Goal: Feedback & Contribution: Submit feedback/report problem

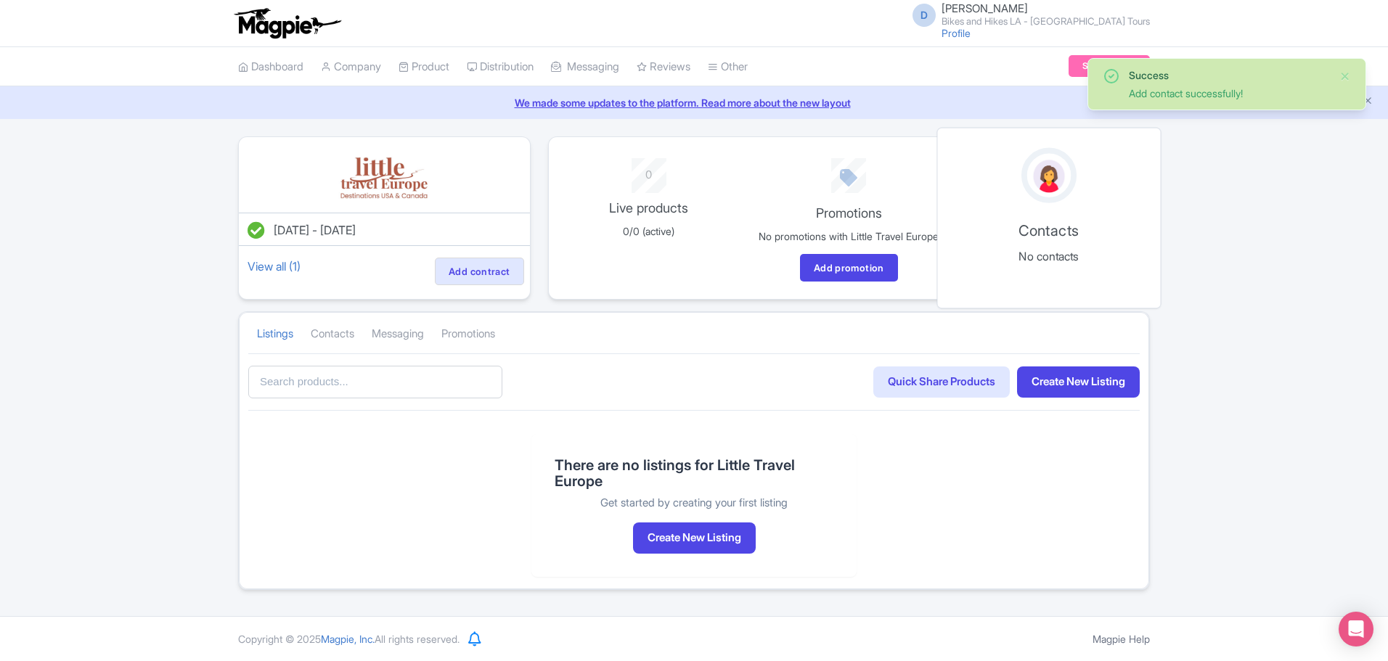
click at [1042, 184] on img at bounding box center [1049, 176] width 38 height 39
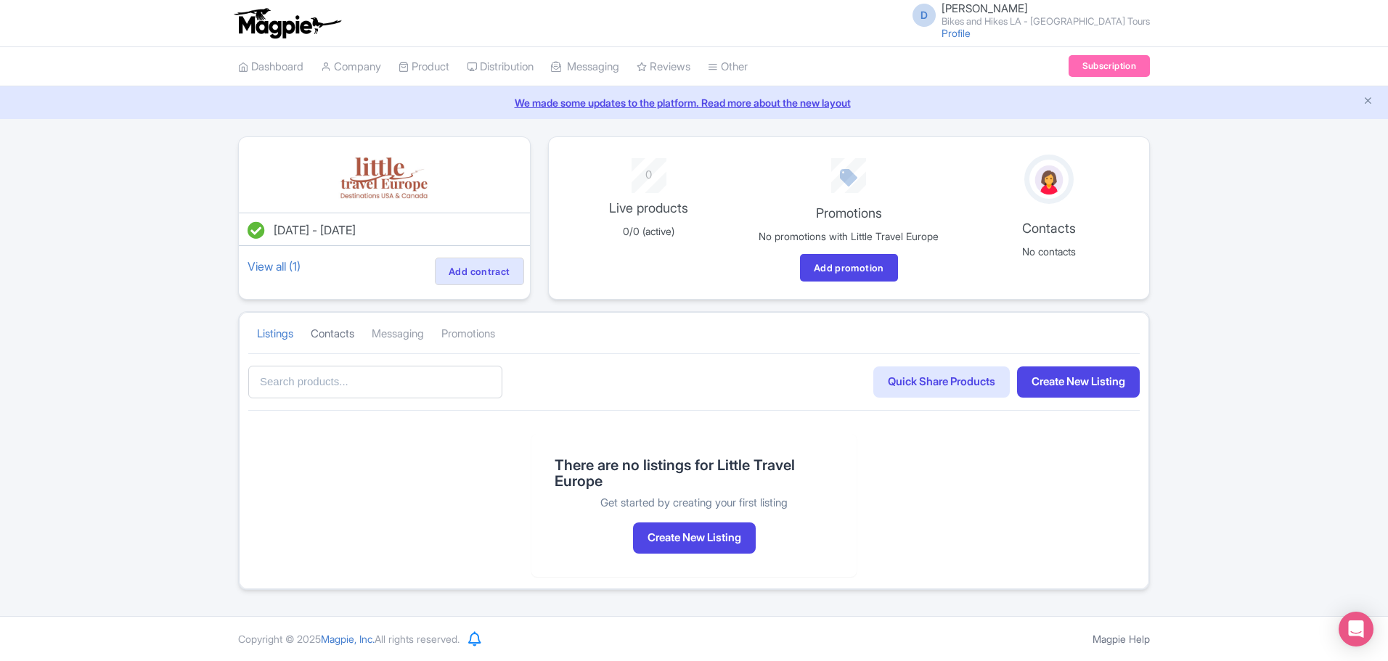
click at [330, 349] on link "Contacts" at bounding box center [333, 334] width 44 height 40
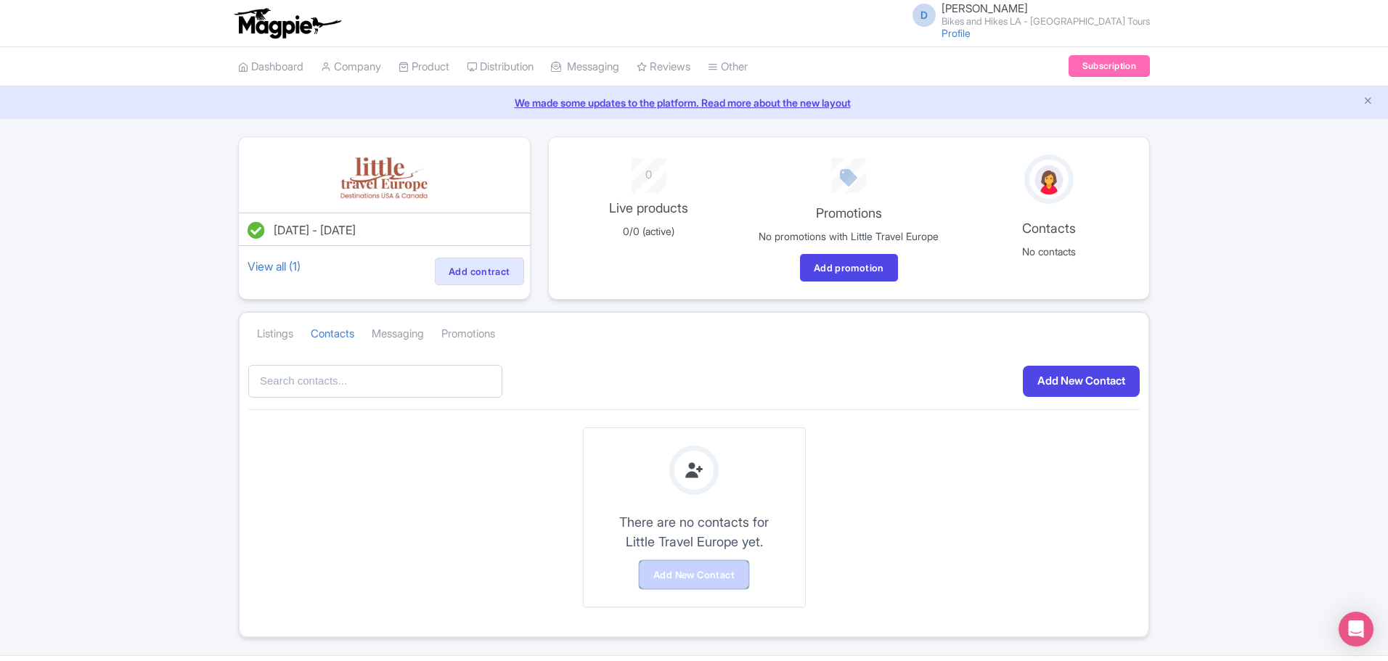
click at [720, 589] on link "Add New Contact" at bounding box center [694, 575] width 109 height 28
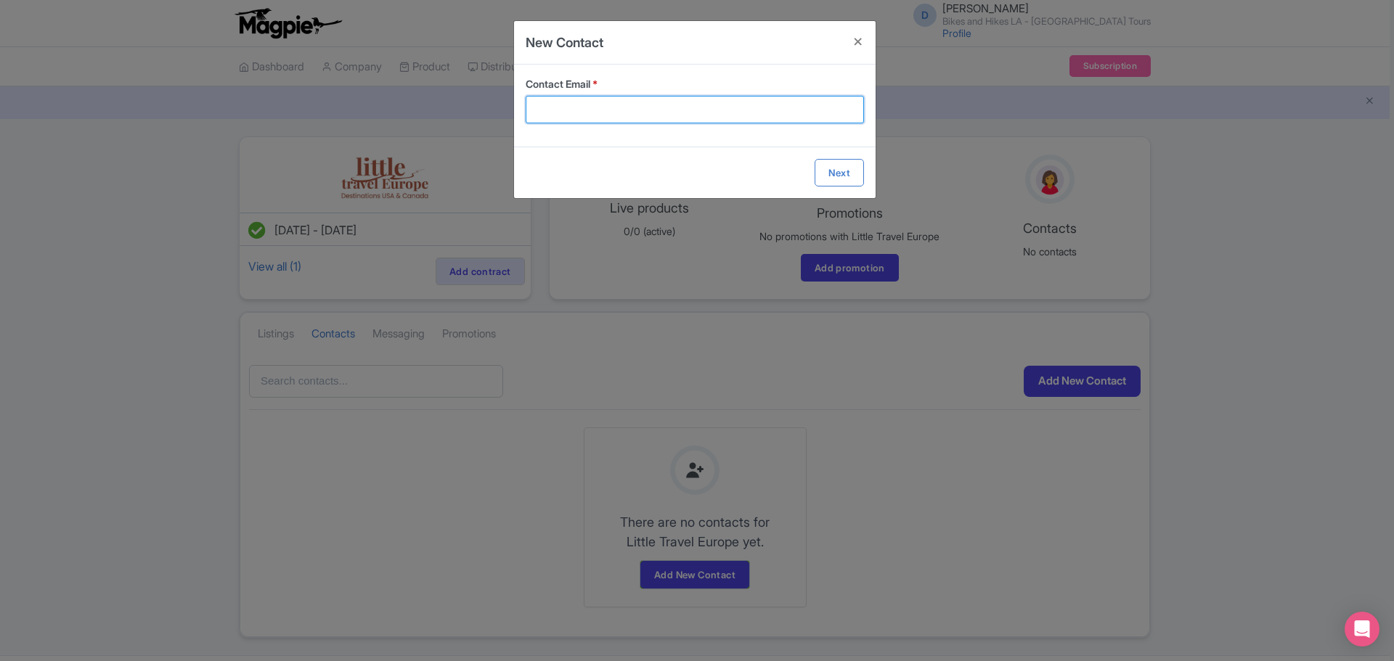
click at [586, 104] on input "Contact Email *" at bounding box center [695, 110] width 338 height 28
paste input "Priscilla Ootes - Melse <priscilla@littletravel.eu>"
drag, startPoint x: 653, startPoint y: 113, endPoint x: 512, endPoint y: 111, distance: 140.9
click at [513, 111] on div "New Contact Contact Email * Priscilla Ootes - Melse <priscilla@littletravel.eu>…" at bounding box center [697, 330] width 1394 height 661
click at [682, 109] on input "priscilla@littletravel.eu>" at bounding box center [695, 110] width 338 height 28
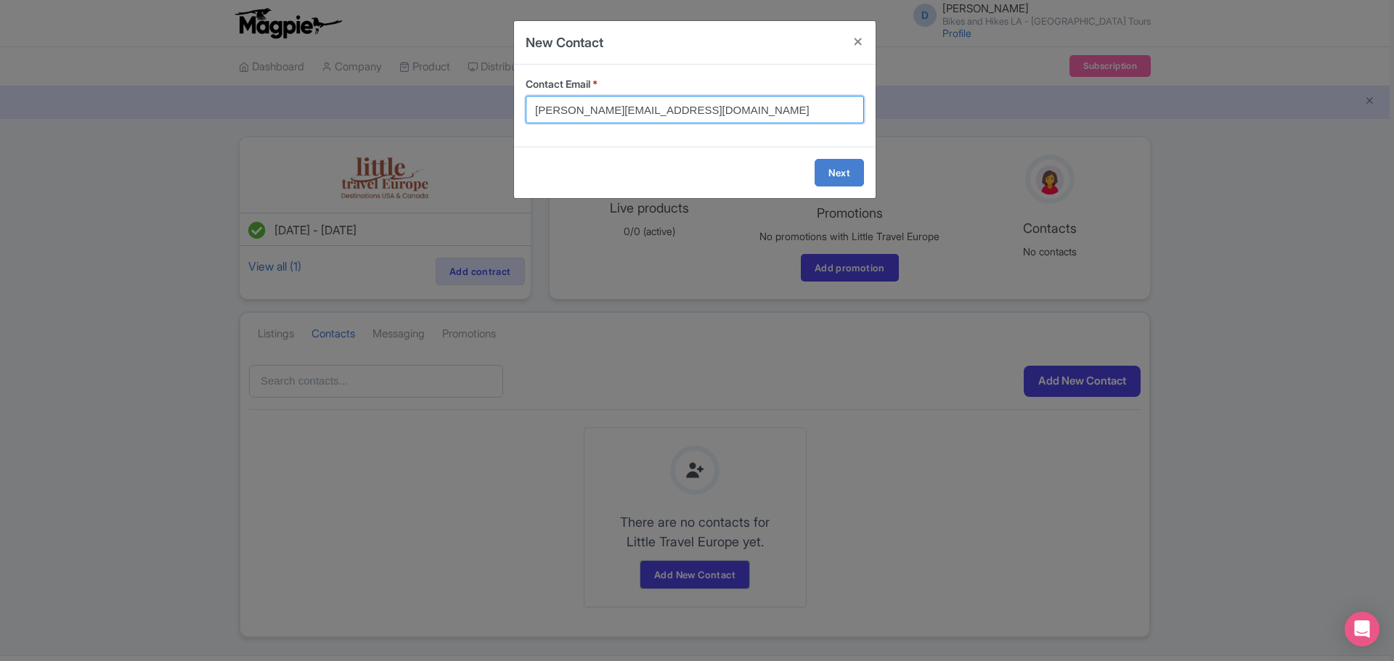
type input "[PERSON_NAME][EMAIL_ADDRESS][DOMAIN_NAME]"
click at [826, 172] on form "Contact Email * priscilla@littletravel.eu Next" at bounding box center [695, 132] width 362 height 134
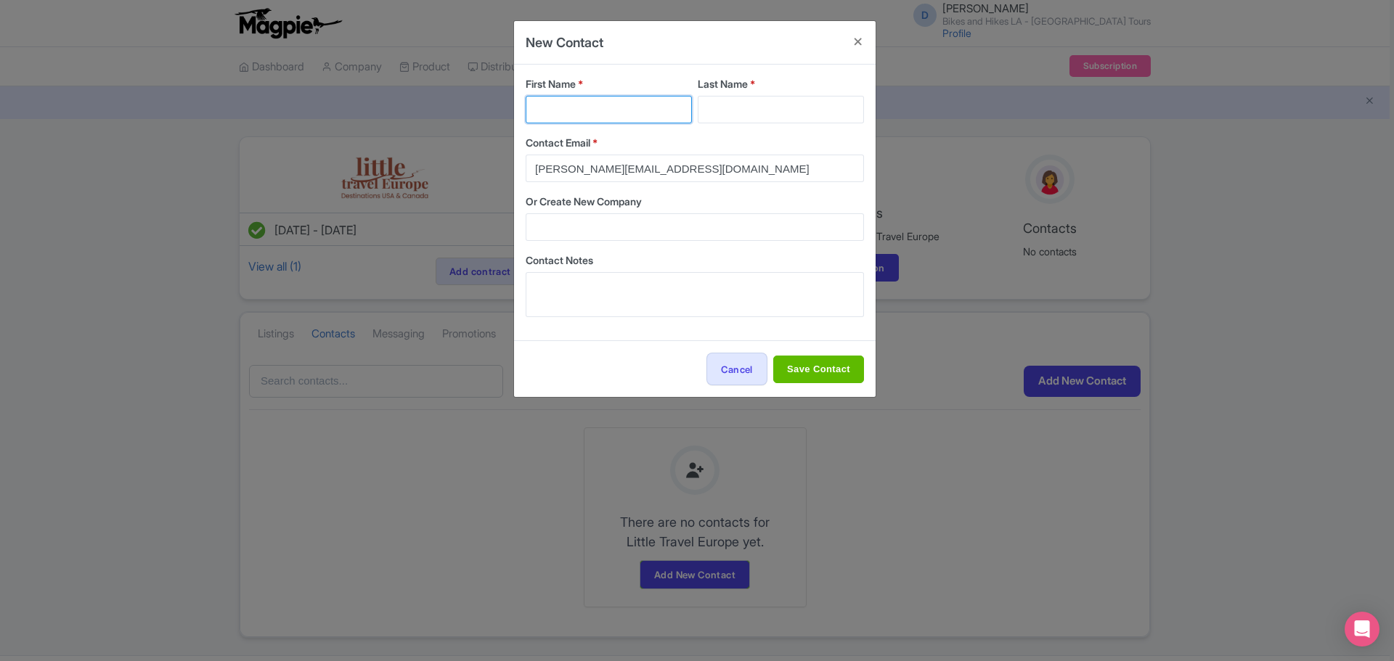
click at [574, 114] on input "First Name *" at bounding box center [609, 110] width 166 height 28
paste input "Priscilla Ootes - Melse <"
drag, startPoint x: 642, startPoint y: 111, endPoint x: 727, endPoint y: 111, distance: 84.9
click at [727, 111] on div "First Name * Priscilla Ootes - Melse < Last Name *" at bounding box center [695, 105] width 338 height 59
drag, startPoint x: 574, startPoint y: 108, endPoint x: 655, endPoint y: 111, distance: 80.6
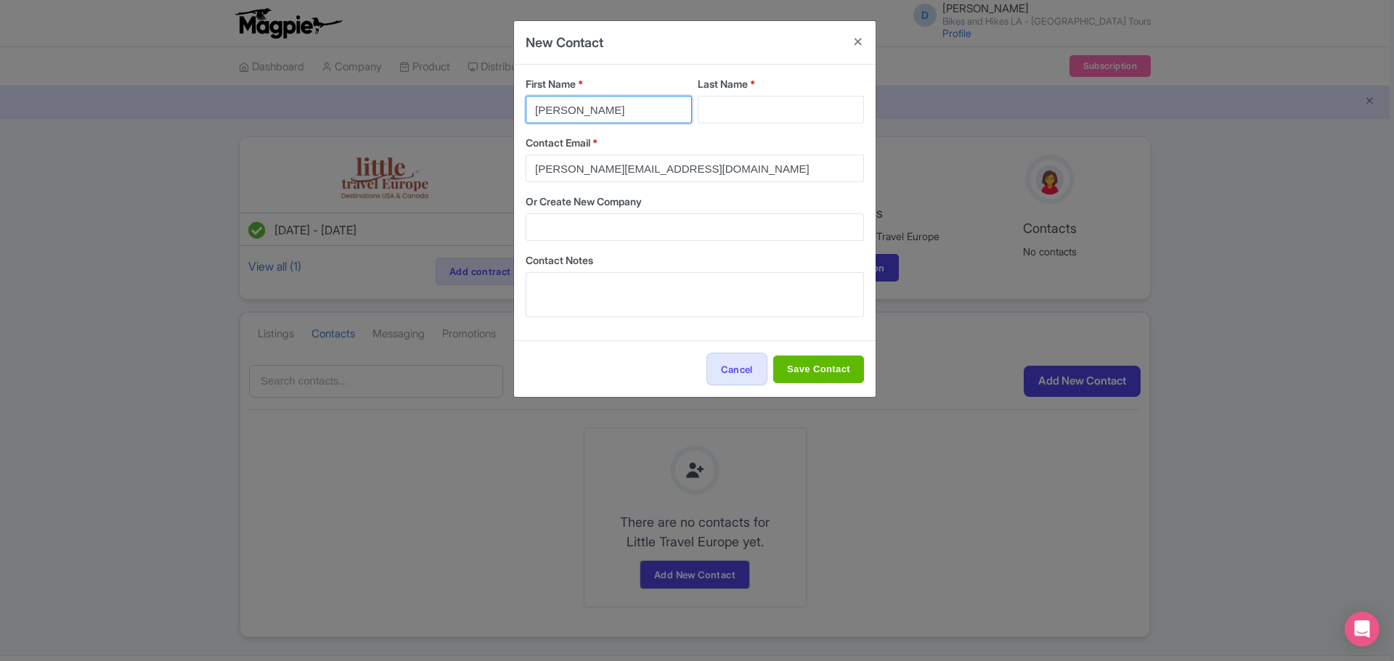
click at [656, 111] on input "[PERSON_NAME]" at bounding box center [609, 110] width 166 height 28
type input "Priscilla"
click at [724, 102] on input "Last Name *" at bounding box center [781, 110] width 166 height 28
paste input "Ootes - Melse"
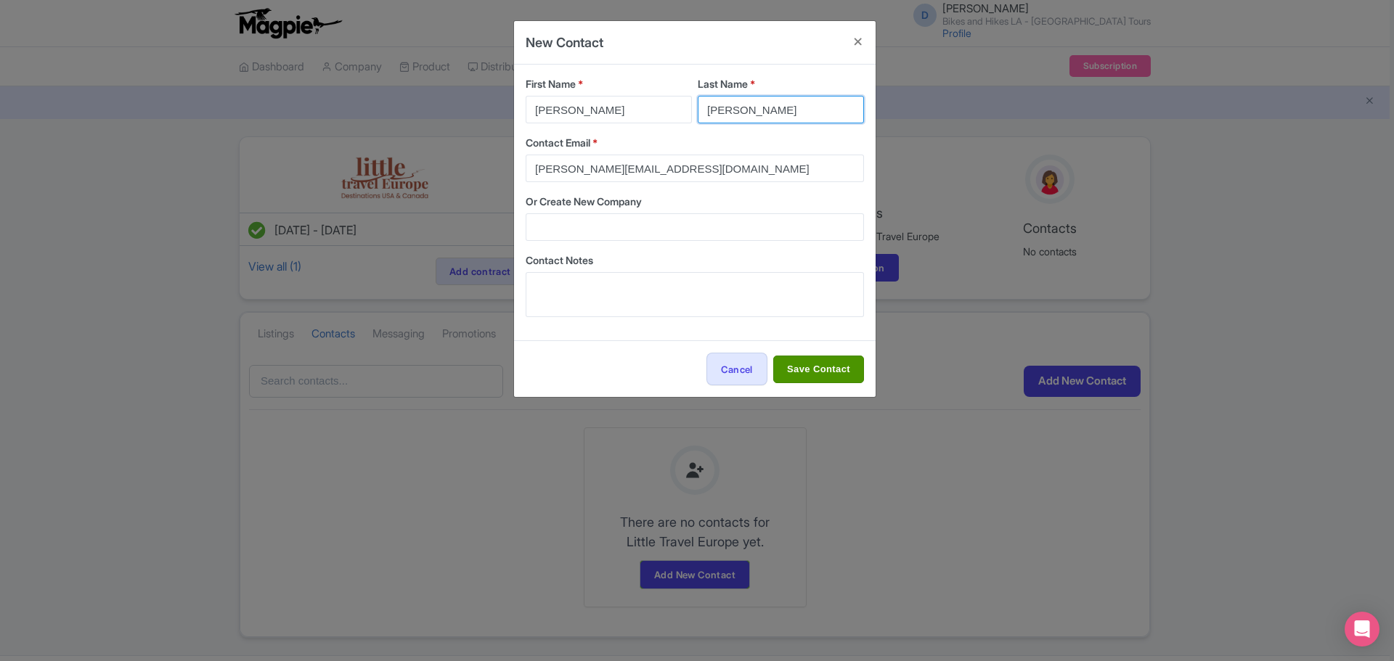
type input "Ootes - Melse"
click at [803, 370] on input "Save Contact" at bounding box center [818, 370] width 91 height 28
type input "Save Contact"
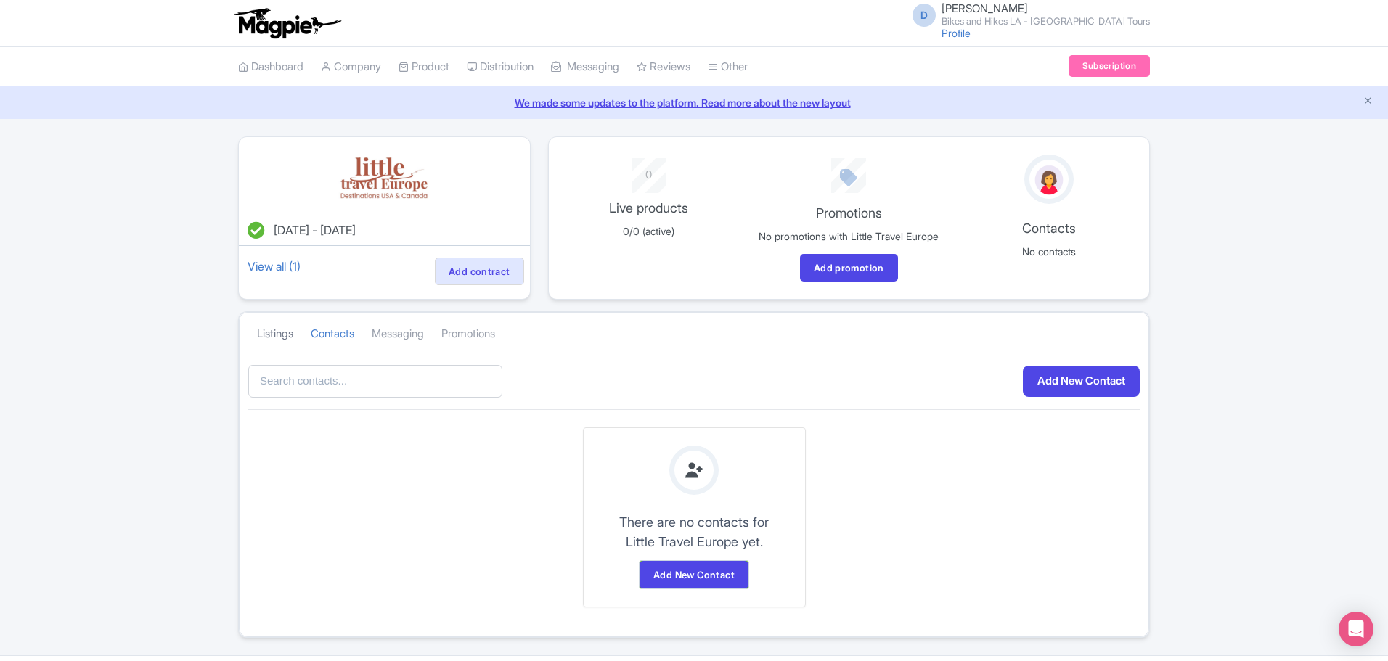
click at [270, 341] on link "Listings" at bounding box center [275, 334] width 36 height 40
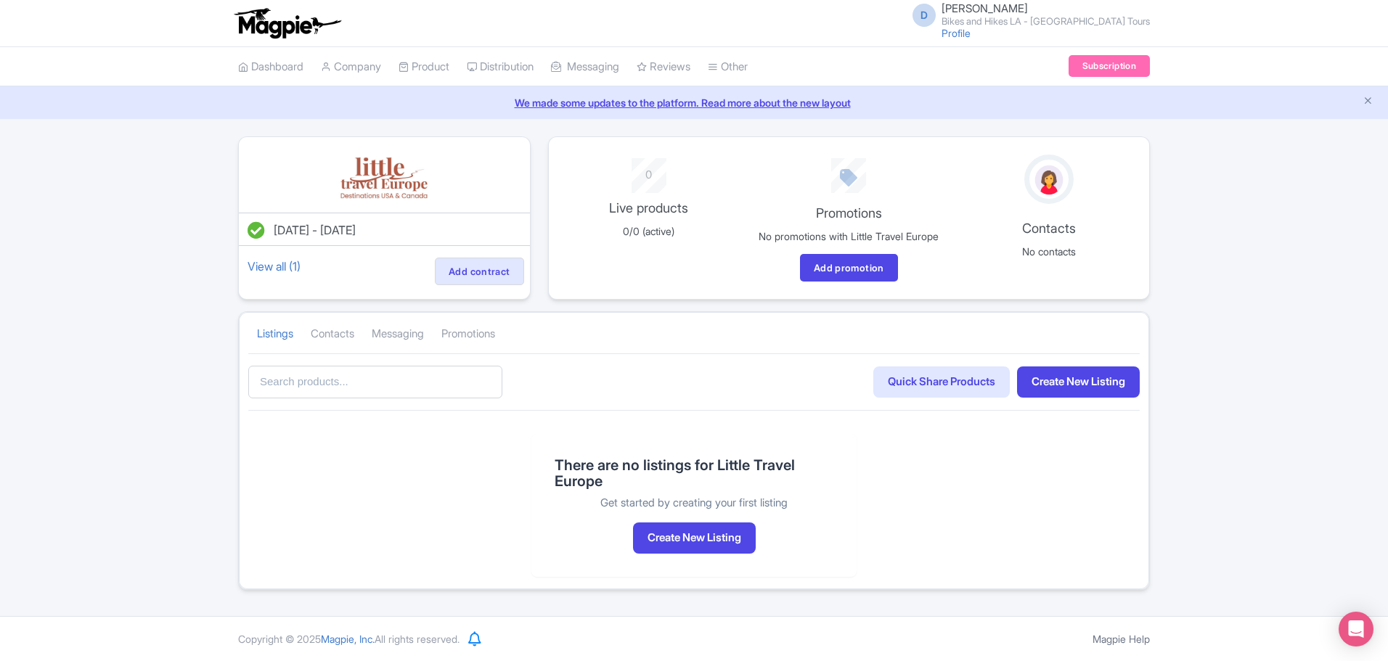
click at [325, 394] on input "text" at bounding box center [375, 382] width 254 height 33
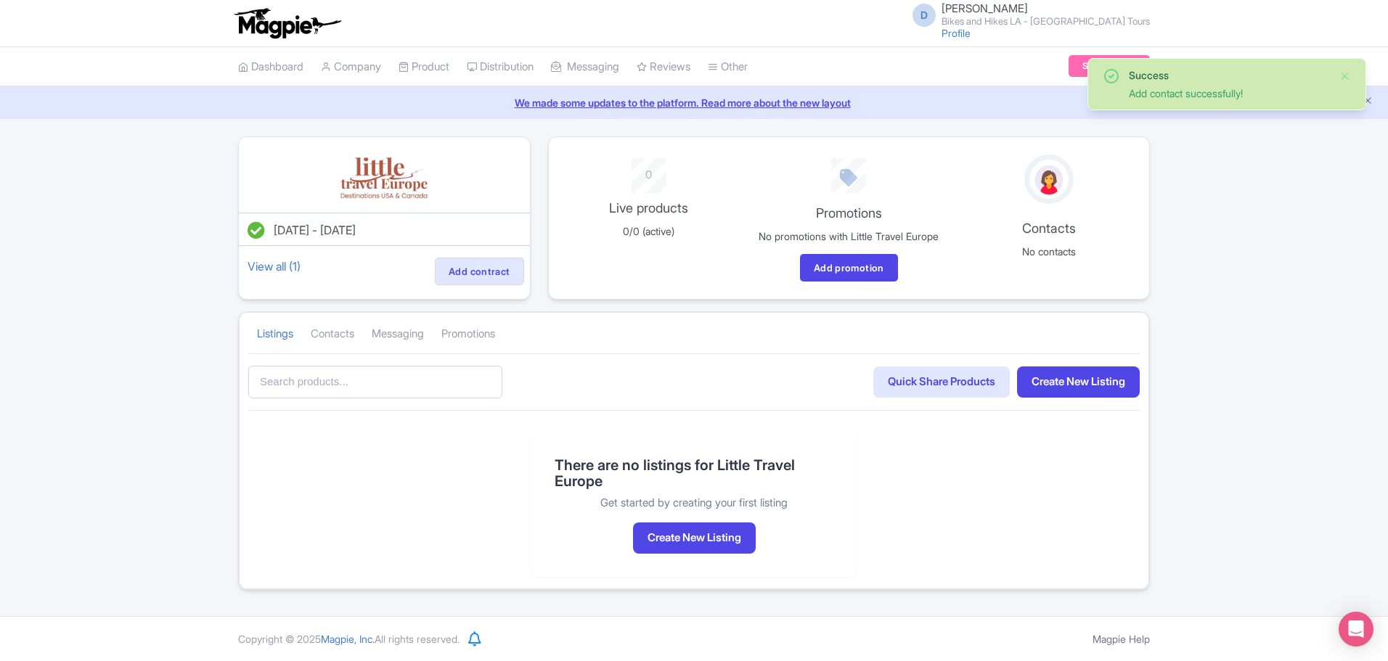
click at [435, 399] on input "text" at bounding box center [375, 382] width 254 height 33
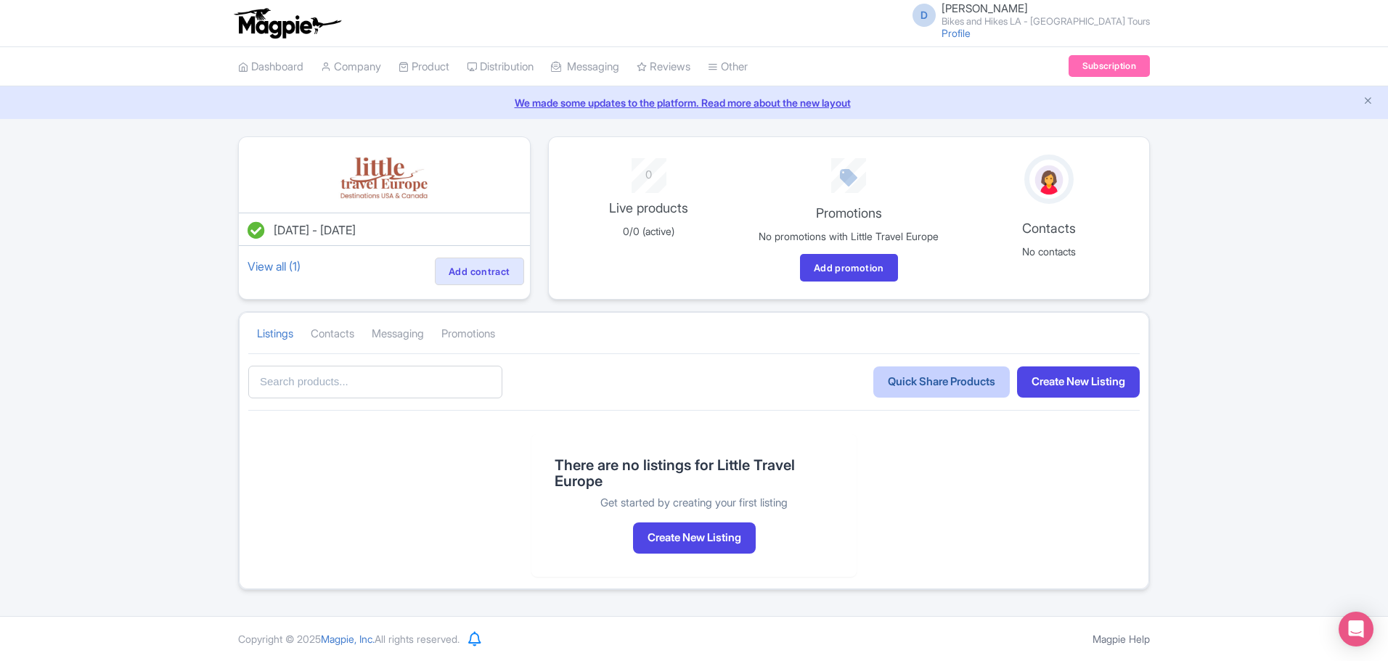
click at [911, 398] on link "Quick Share Products" at bounding box center [941, 382] width 136 height 31
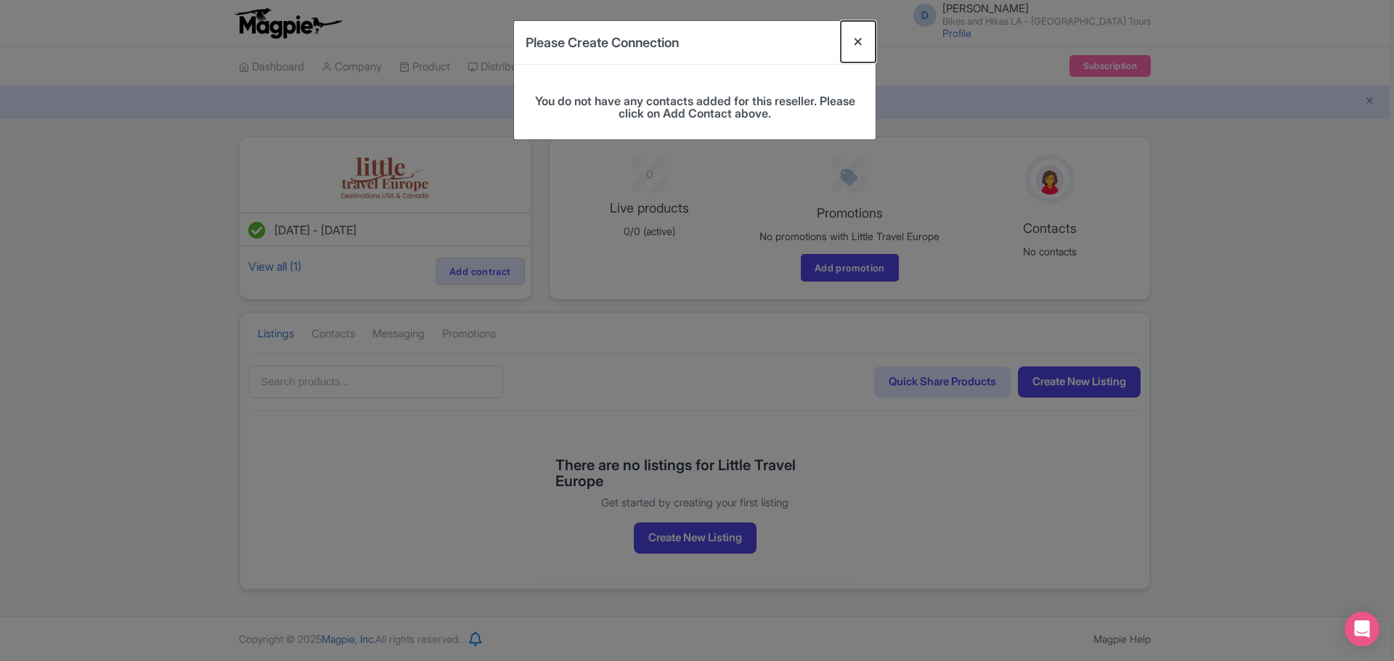
click at [856, 39] on button "Close" at bounding box center [858, 41] width 35 height 41
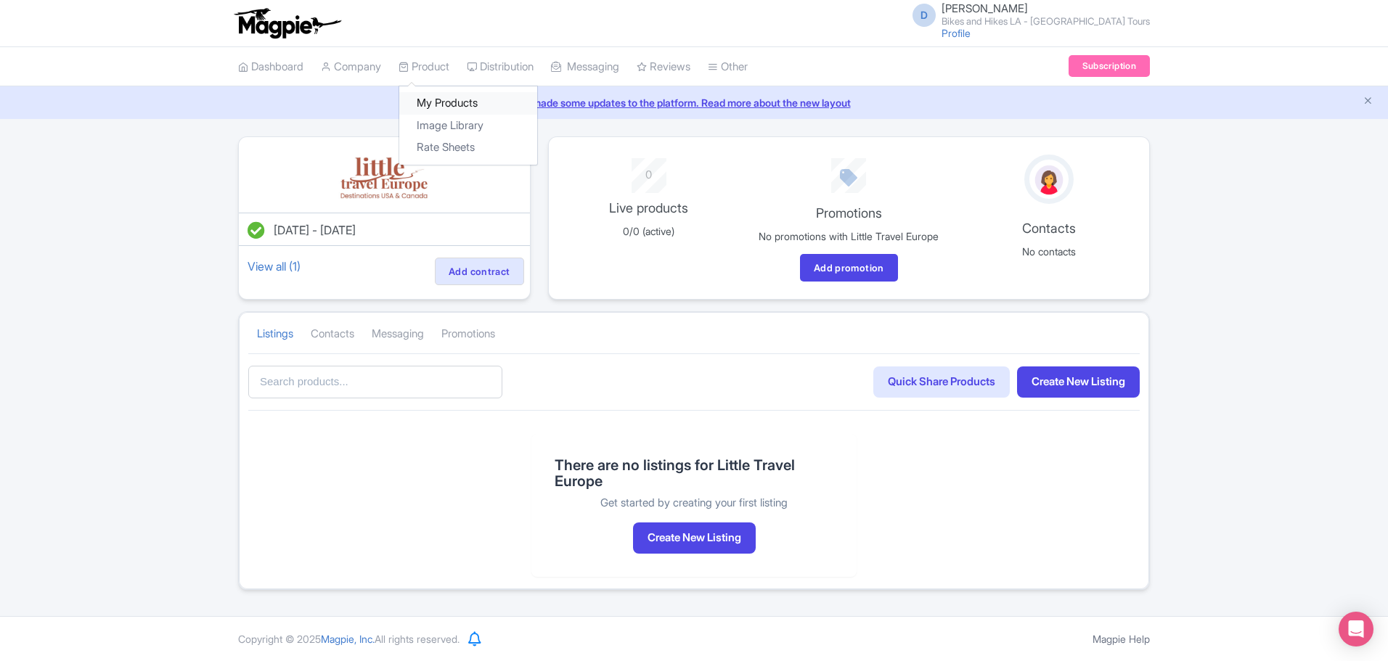
click at [446, 99] on link "My Products" at bounding box center [468, 103] width 138 height 23
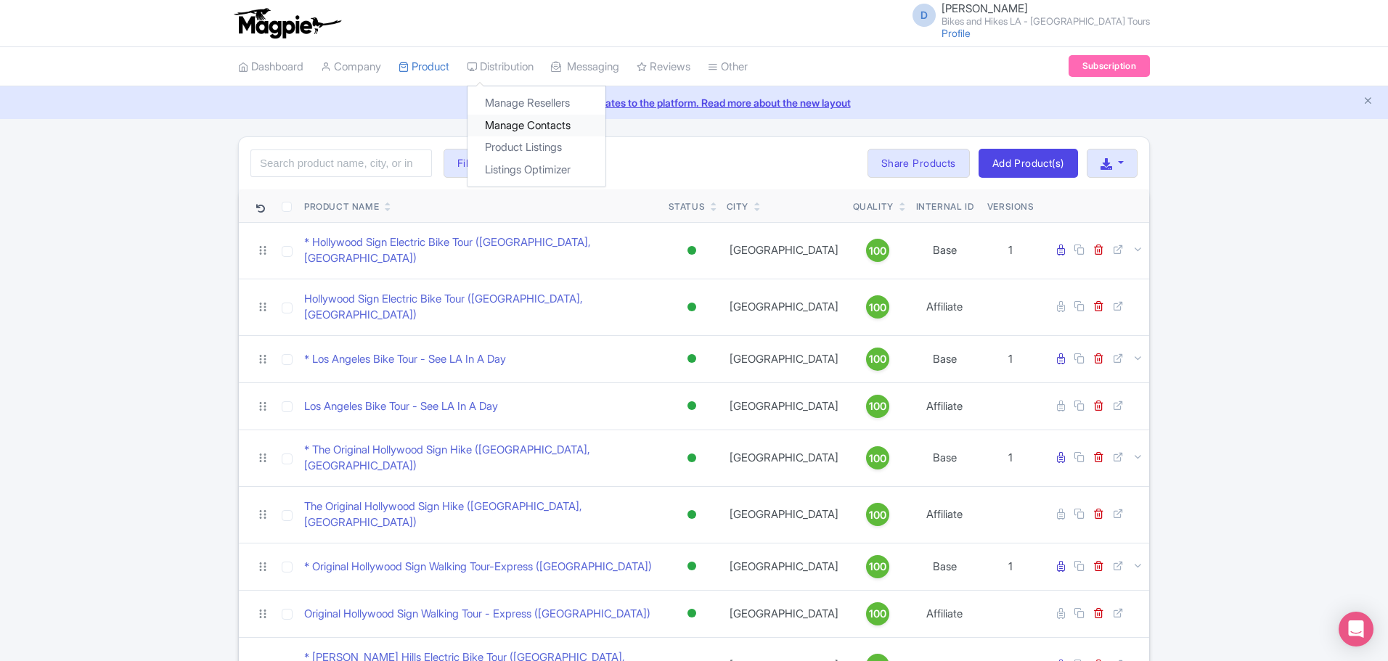
click at [544, 126] on link "Manage Contacts" at bounding box center [537, 126] width 138 height 23
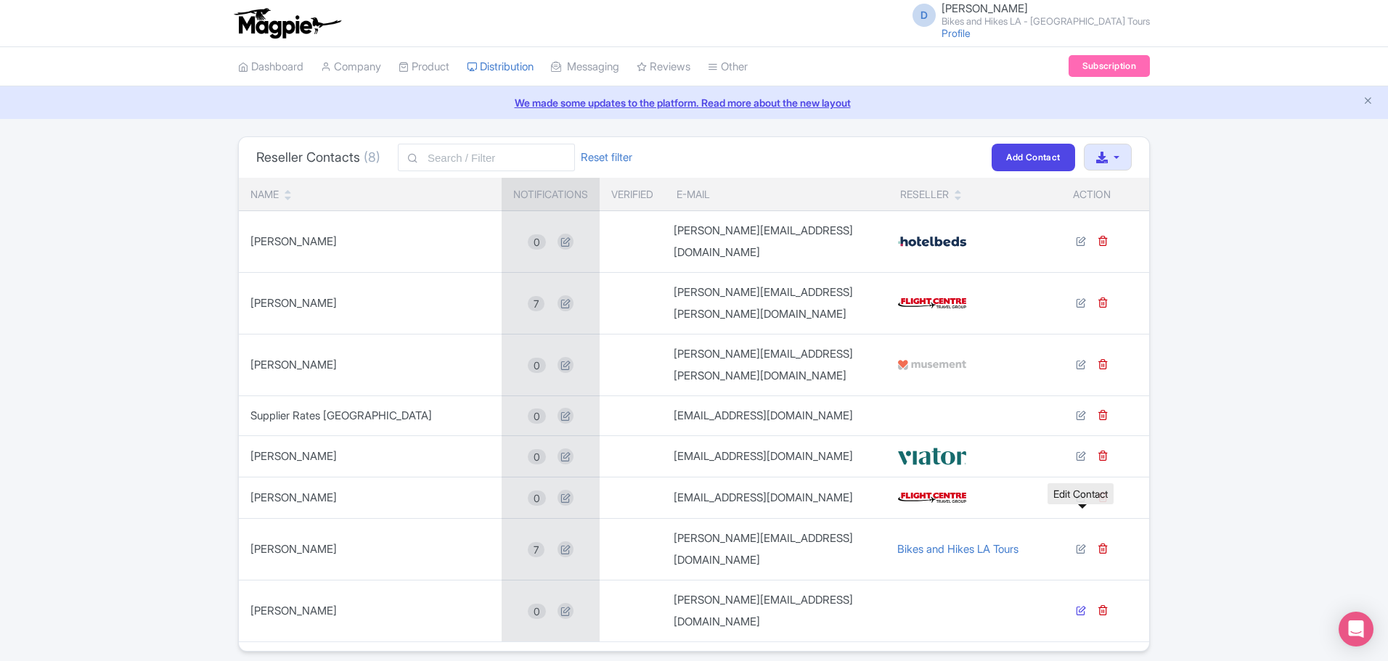
click at [1077, 605] on icon at bounding box center [1081, 610] width 10 height 10
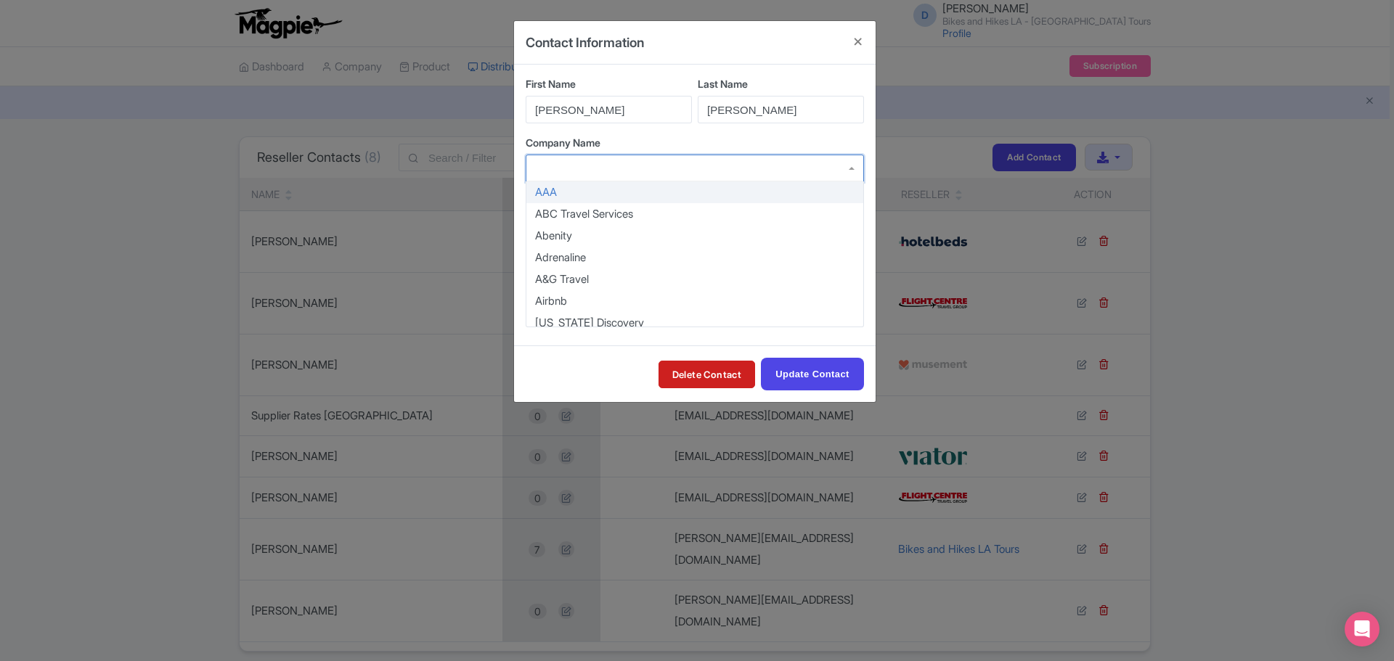
click at [800, 168] on div at bounding box center [695, 169] width 338 height 28
type input "l"
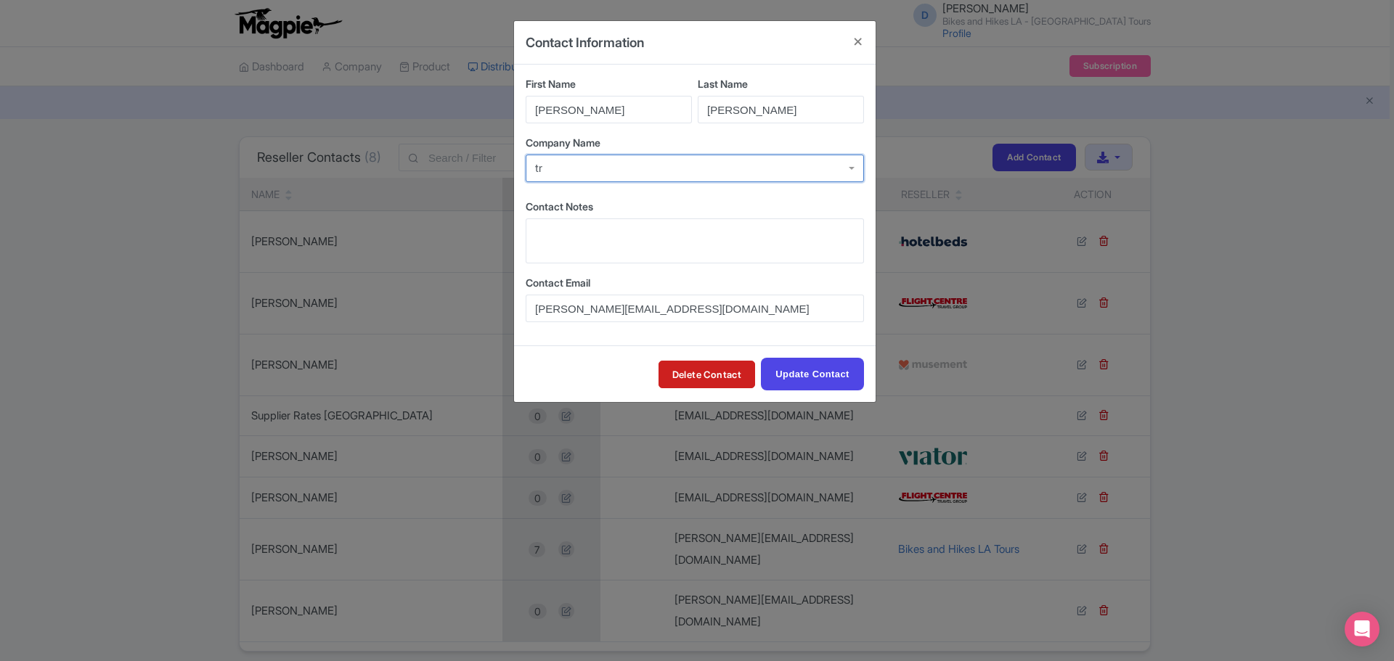
type input "t"
type input "Little Travel Europe"
click at [555, 374] on div "Delete Contact Update Contact" at bounding box center [695, 374] width 362 height 57
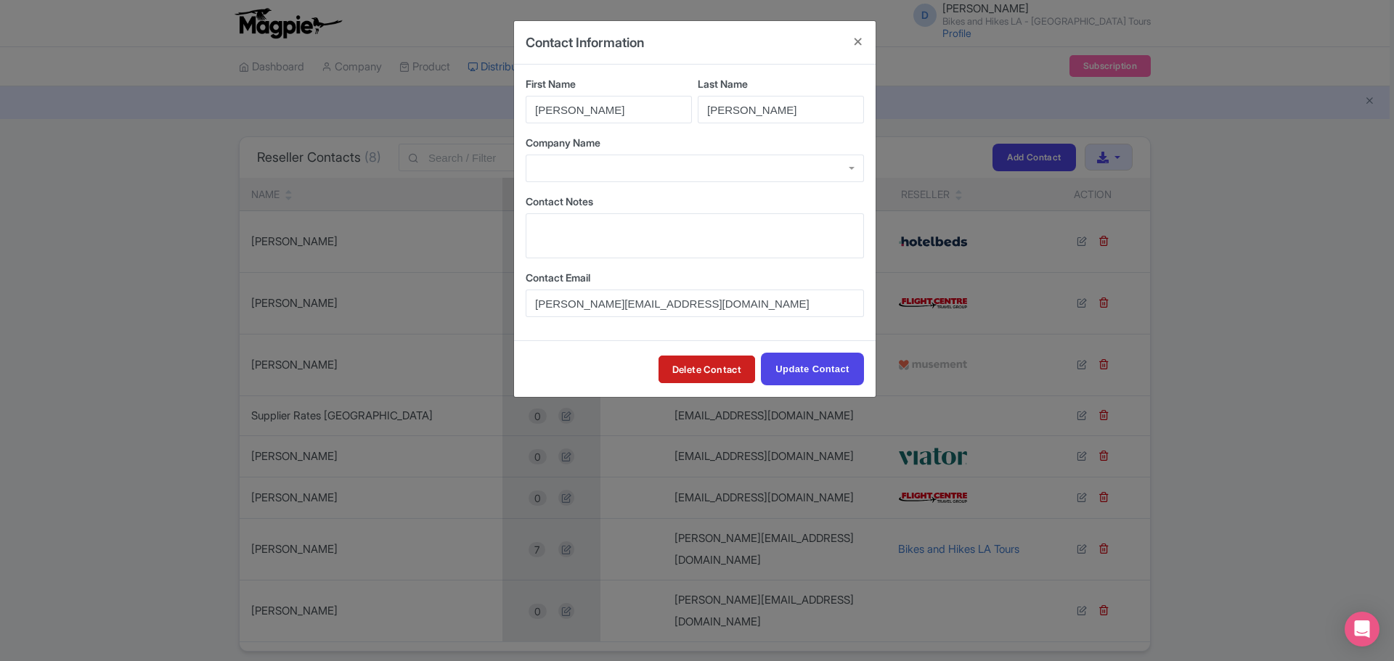
click at [595, 168] on div at bounding box center [695, 169] width 338 height 28
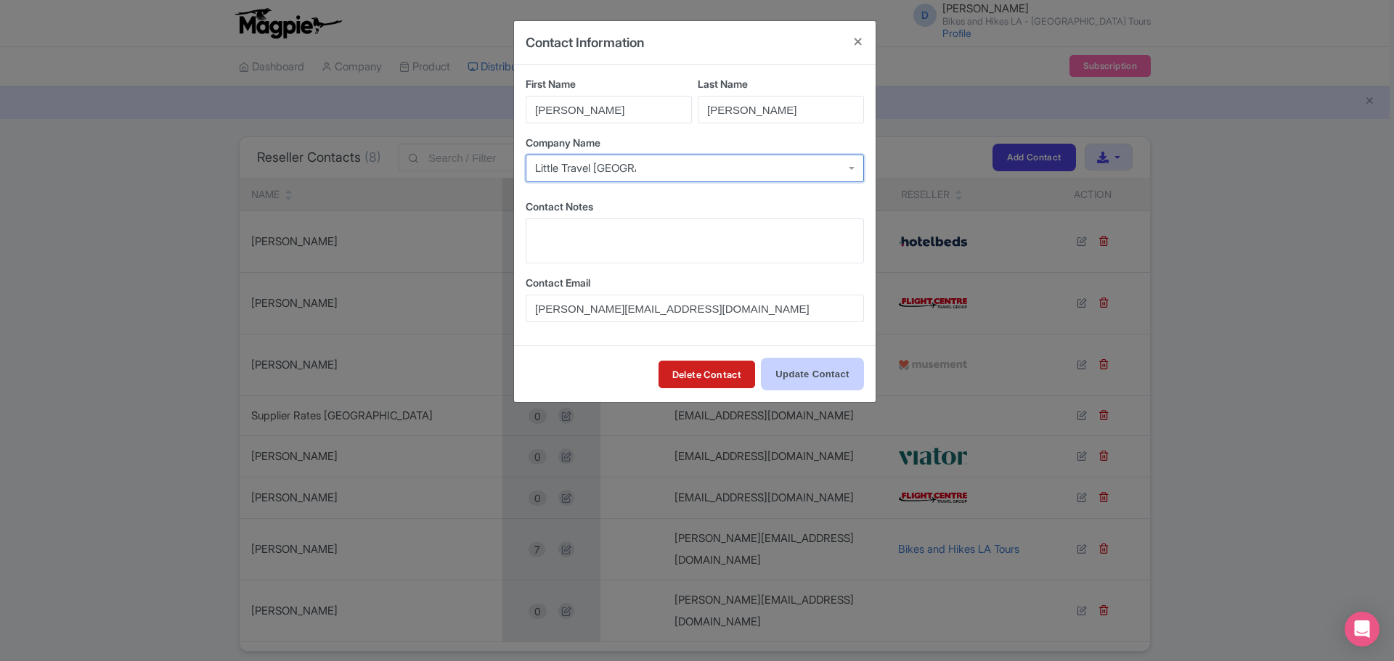
type input "Little Travel Europe"
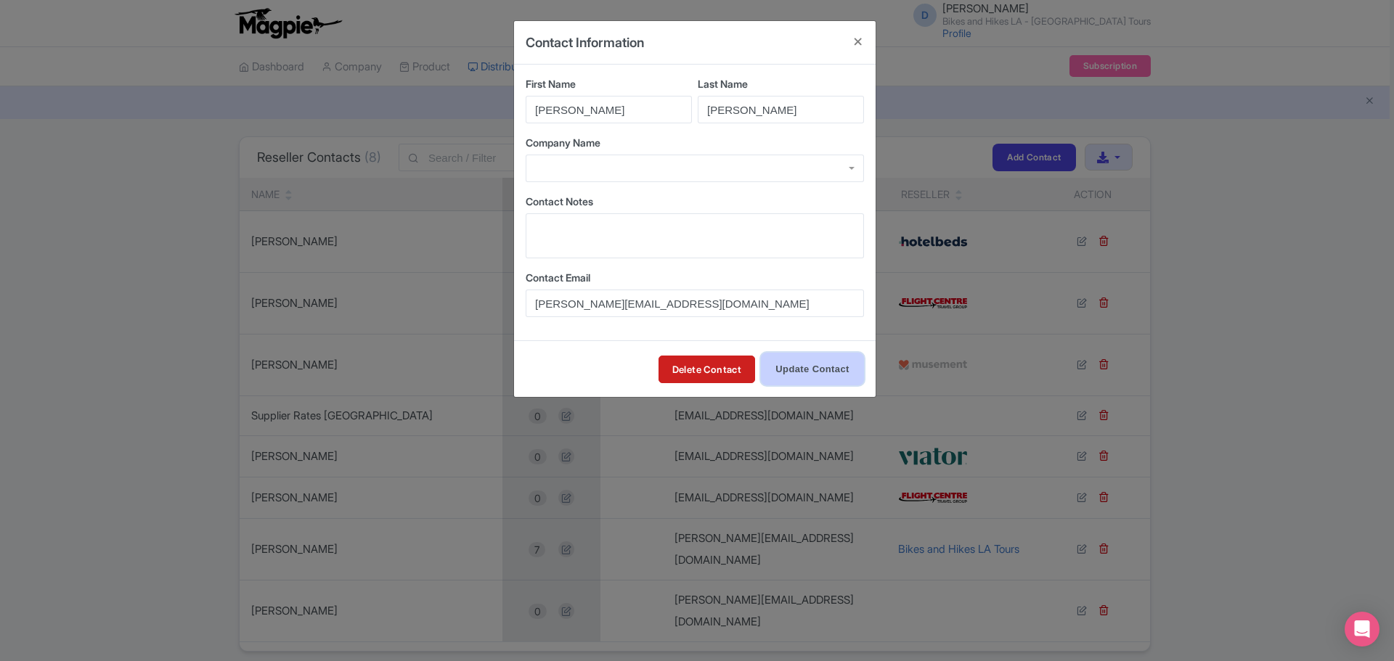
click at [825, 372] on input "Update Contact" at bounding box center [812, 369] width 103 height 33
type input "Update Contact"
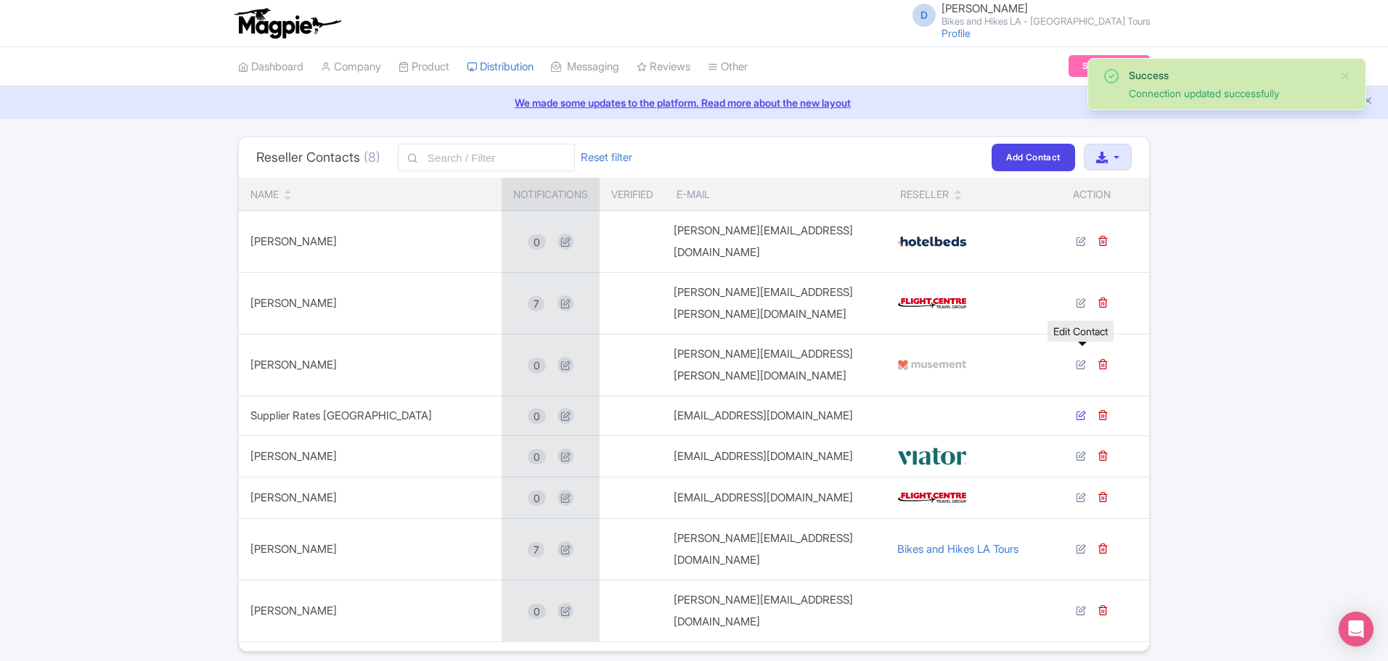
click at [1082, 410] on icon at bounding box center [1081, 415] width 10 height 10
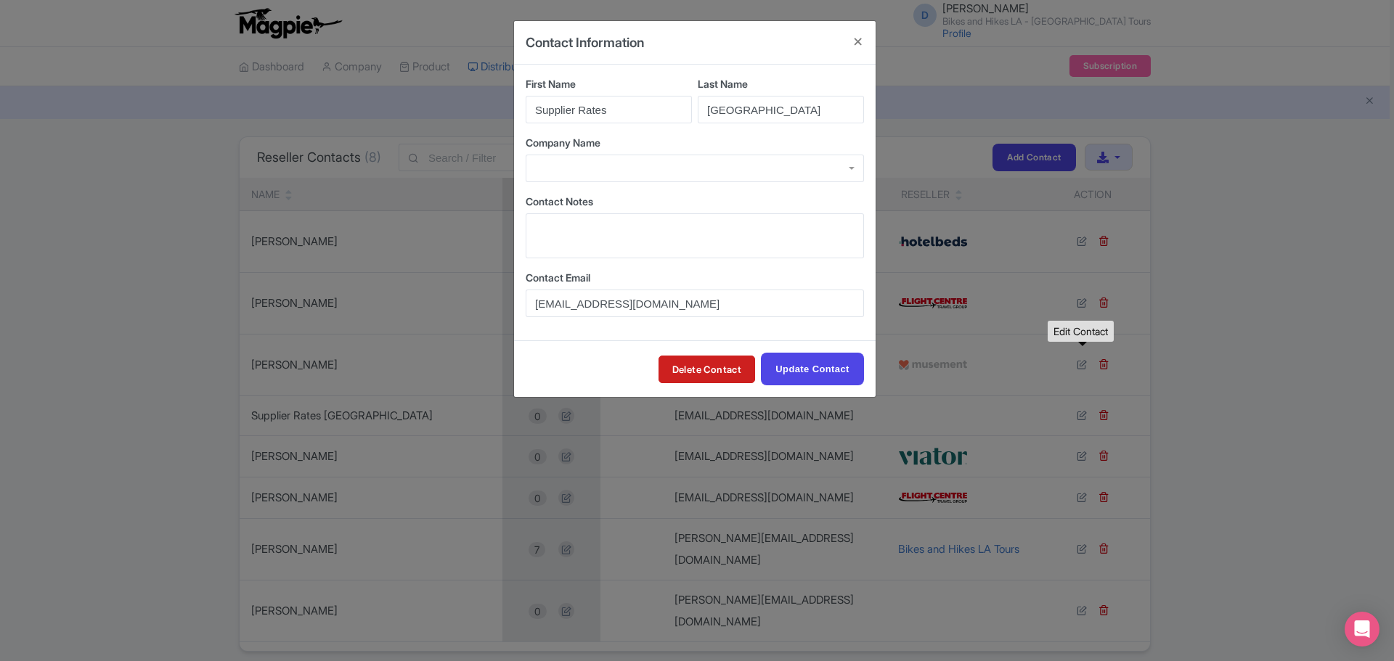
click at [813, 165] on div at bounding box center [695, 169] width 338 height 28
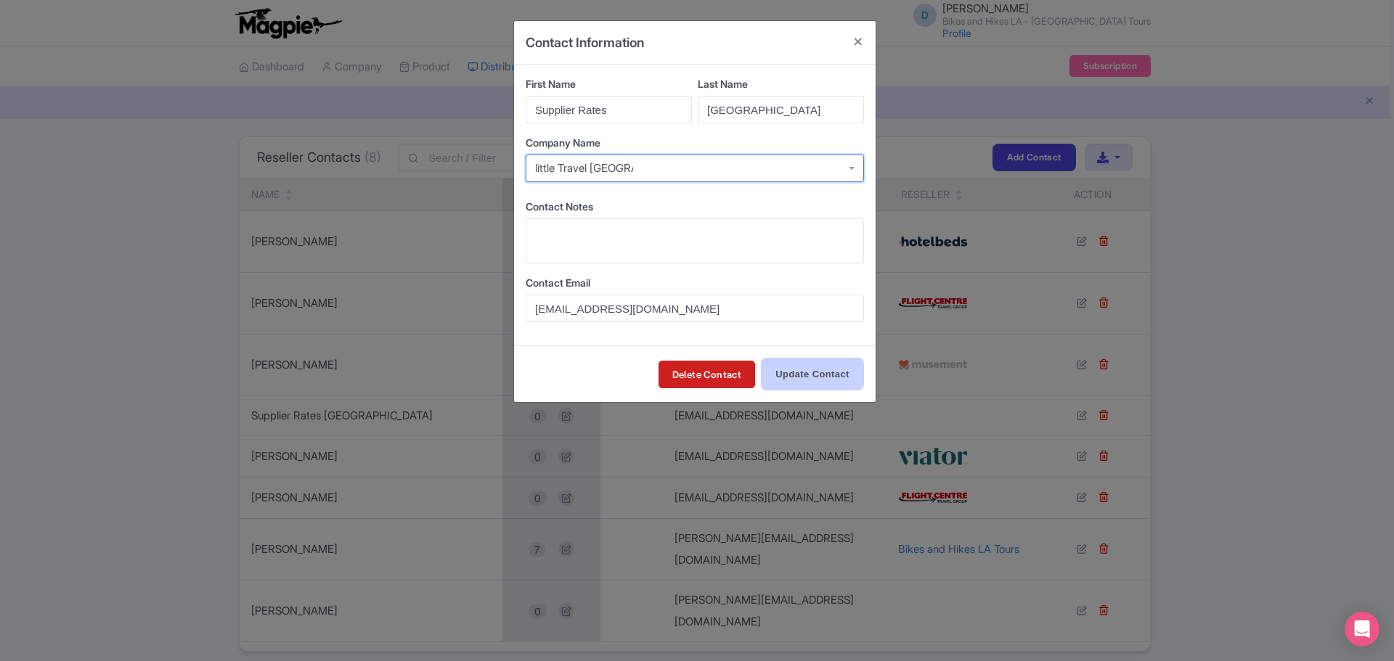
type input "little Travel [GEOGRAPHIC_DATA]"
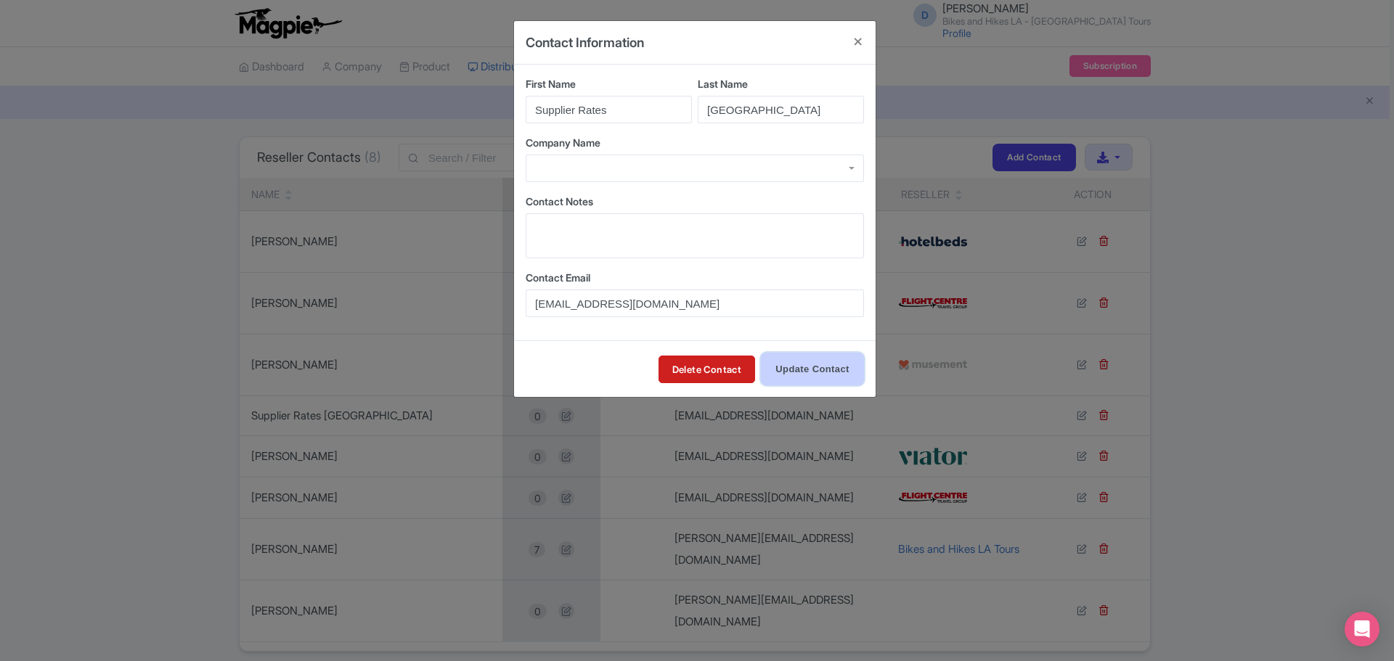
click at [808, 375] on input "Update Contact" at bounding box center [812, 369] width 103 height 33
type input "Update Contact"
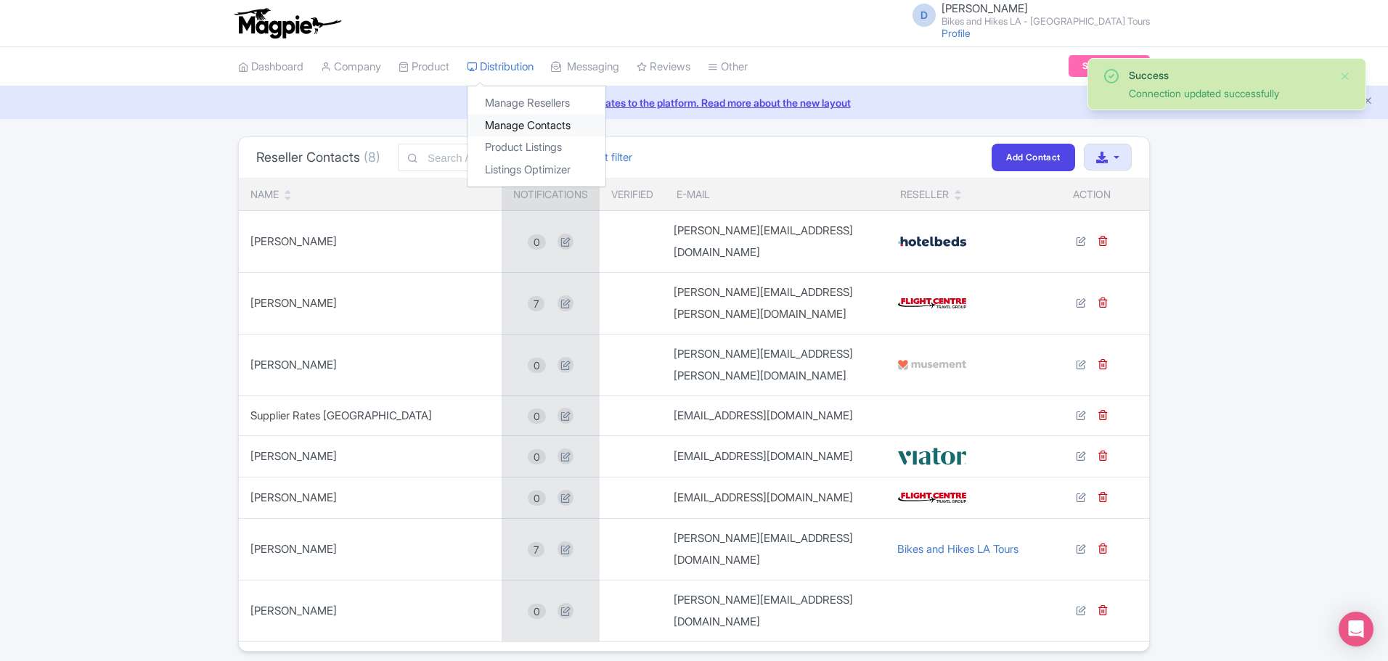
click at [524, 122] on link "Manage Contacts" at bounding box center [537, 126] width 138 height 23
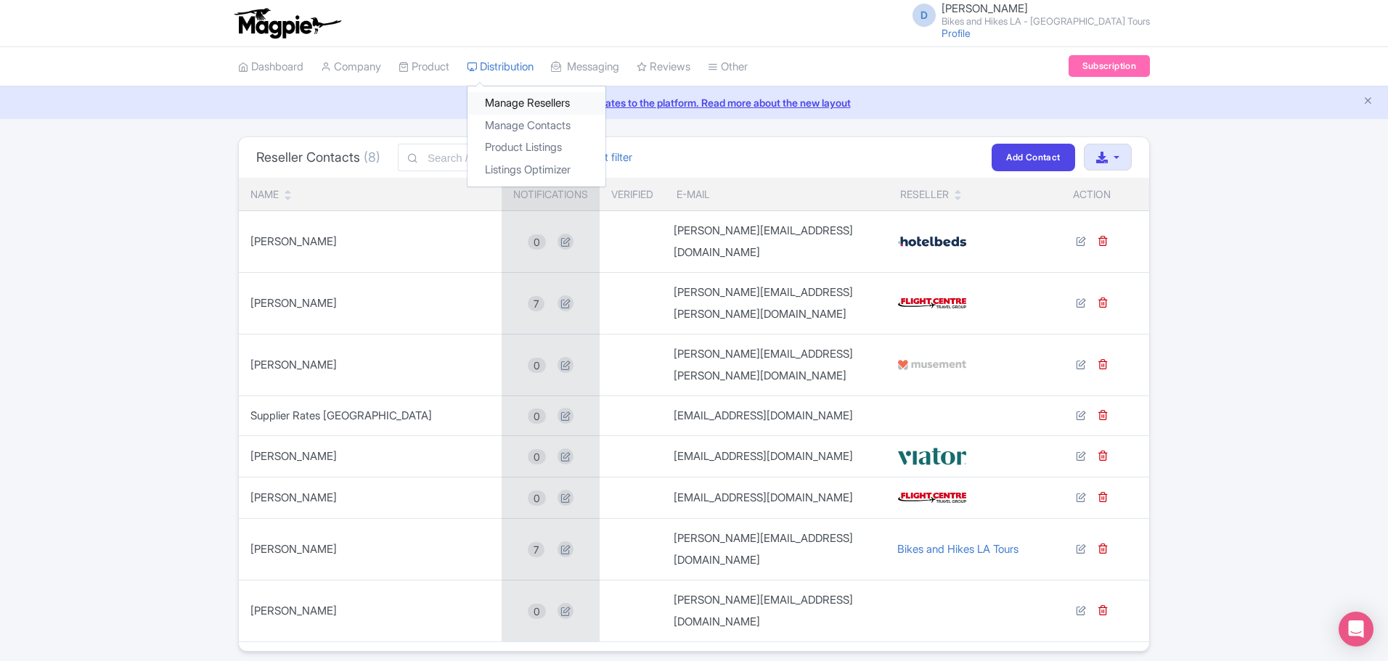
click at [503, 97] on link "Manage Resellers" at bounding box center [537, 103] width 138 height 23
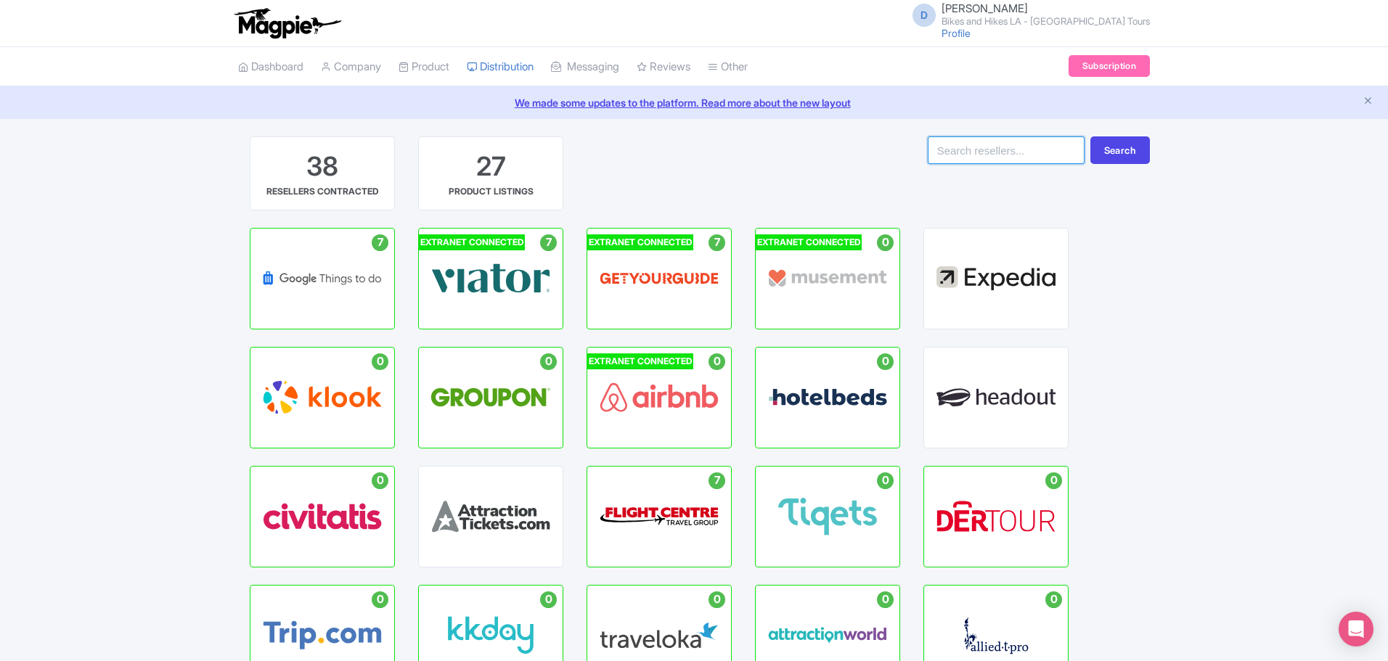
click at [987, 152] on input "search" at bounding box center [1006, 150] width 157 height 28
type input "little travel"
click at [1090, 136] on button "Search" at bounding box center [1120, 150] width 60 height 28
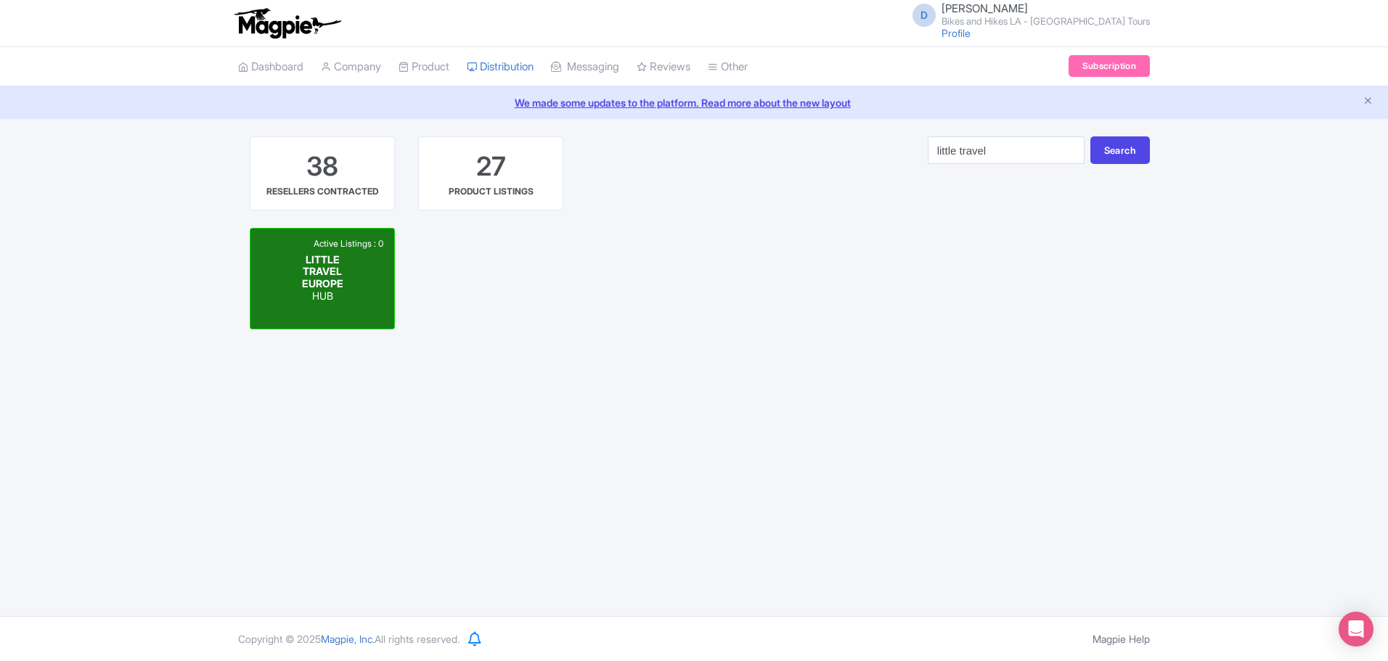
click at [324, 279] on span "LITTLE TRAVEL EUROPE" at bounding box center [322, 271] width 41 height 37
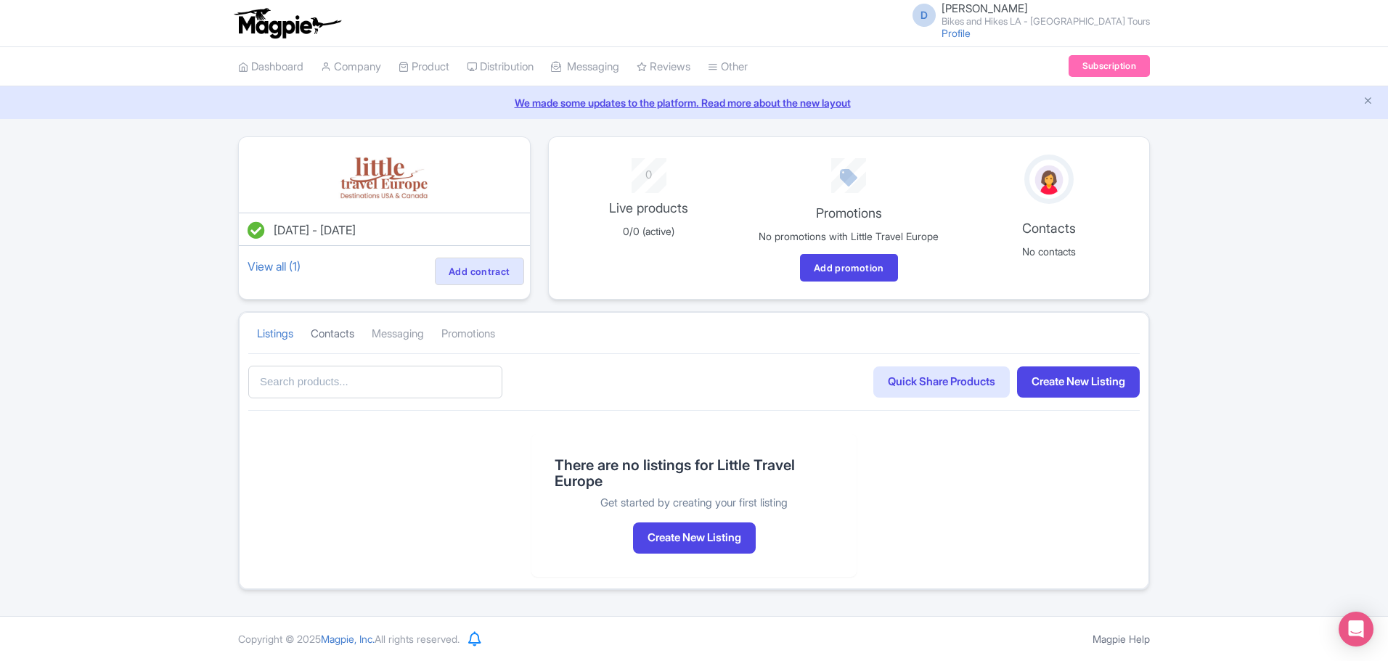
click at [325, 352] on link "Contacts" at bounding box center [333, 334] width 44 height 40
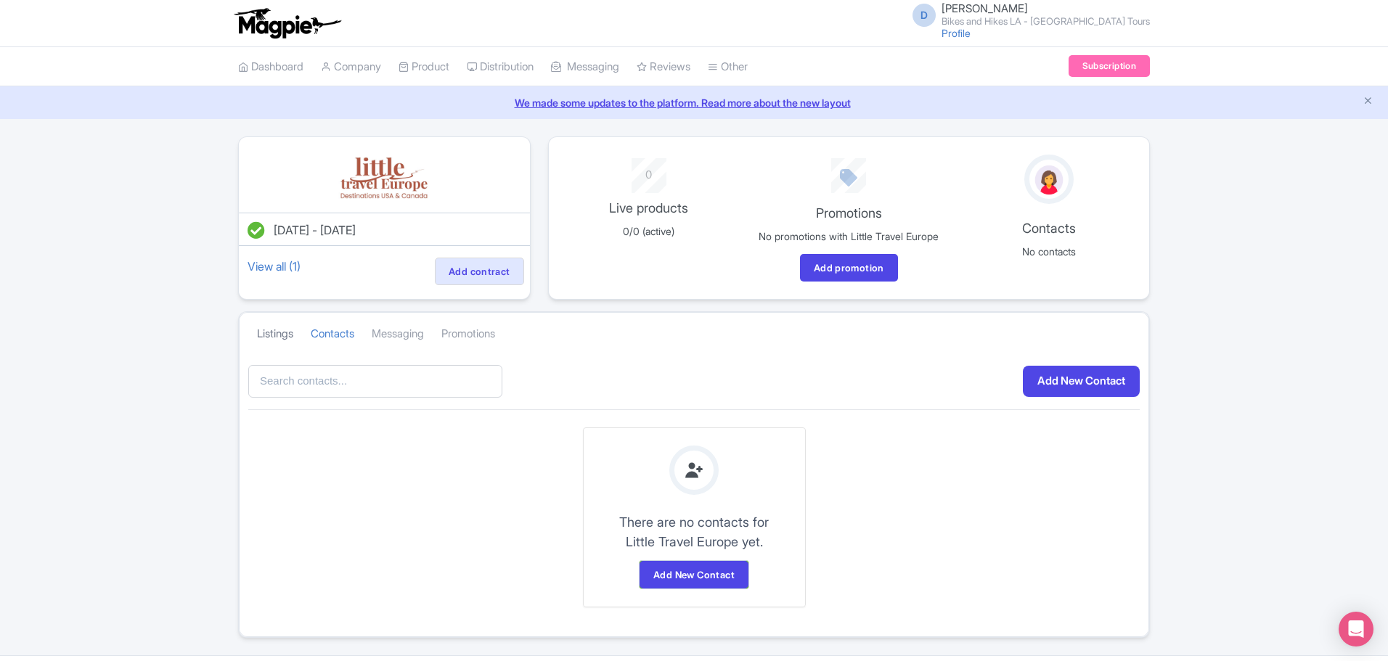
click at [265, 349] on link "Listings" at bounding box center [275, 334] width 36 height 40
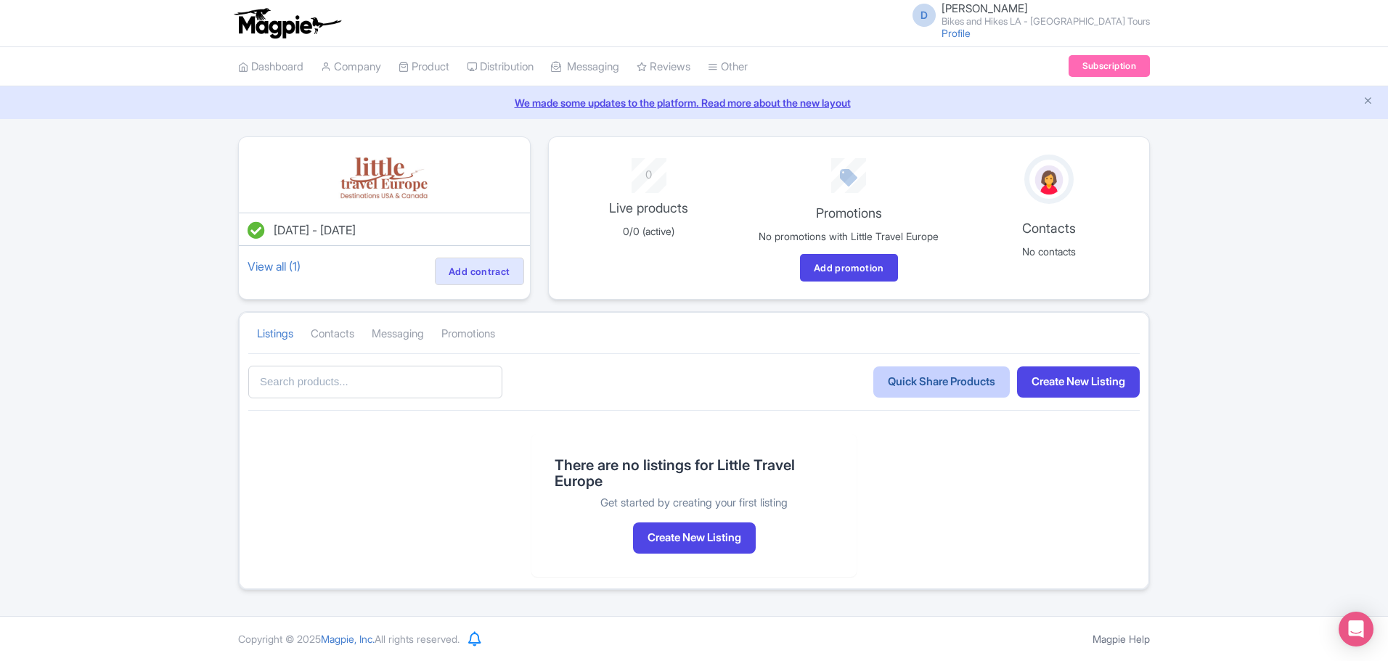
scroll to position [7, 0]
click at [336, 344] on link "Contacts" at bounding box center [333, 334] width 44 height 40
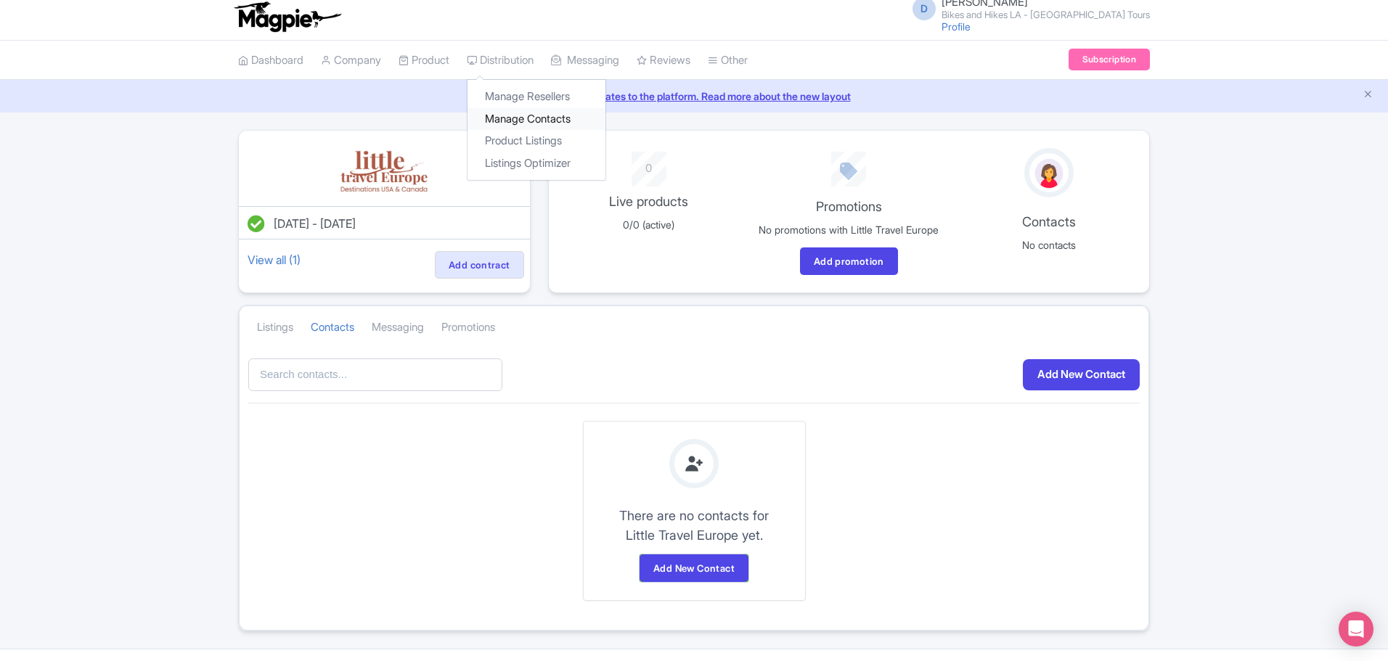
click at [517, 119] on link "Manage Contacts" at bounding box center [537, 119] width 138 height 23
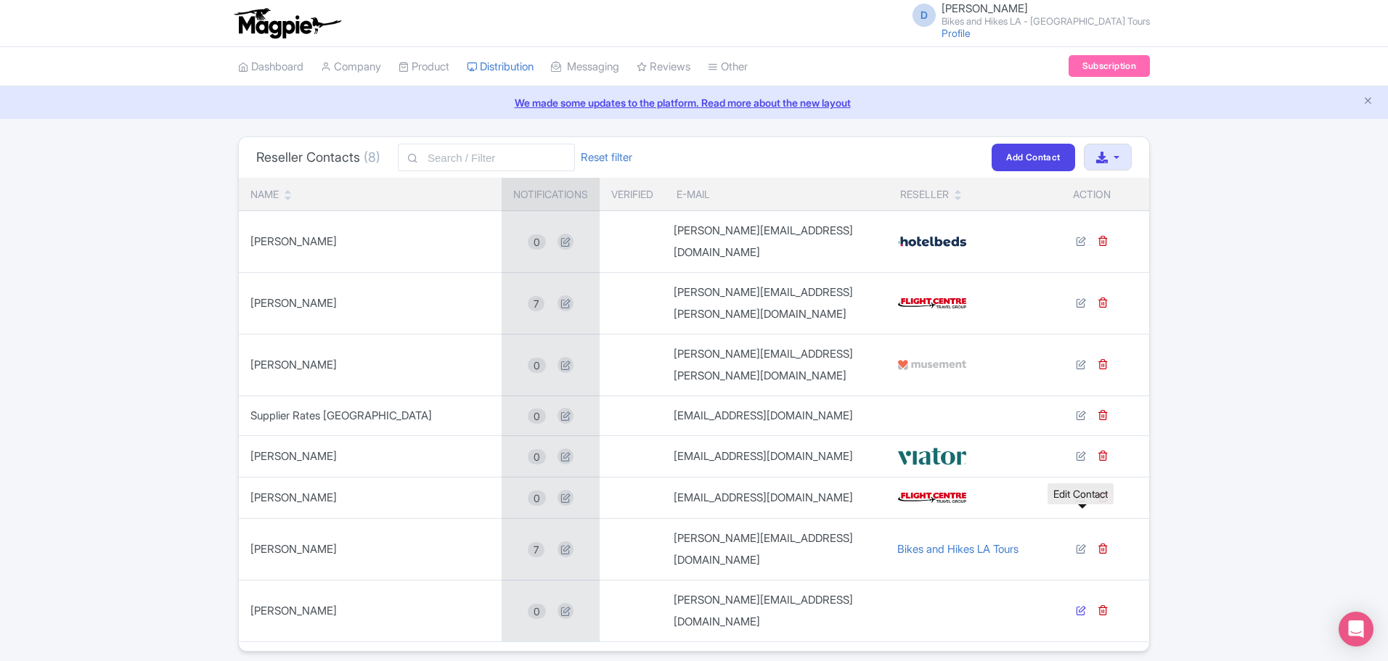
click at [1085, 605] on icon at bounding box center [1081, 610] width 10 height 10
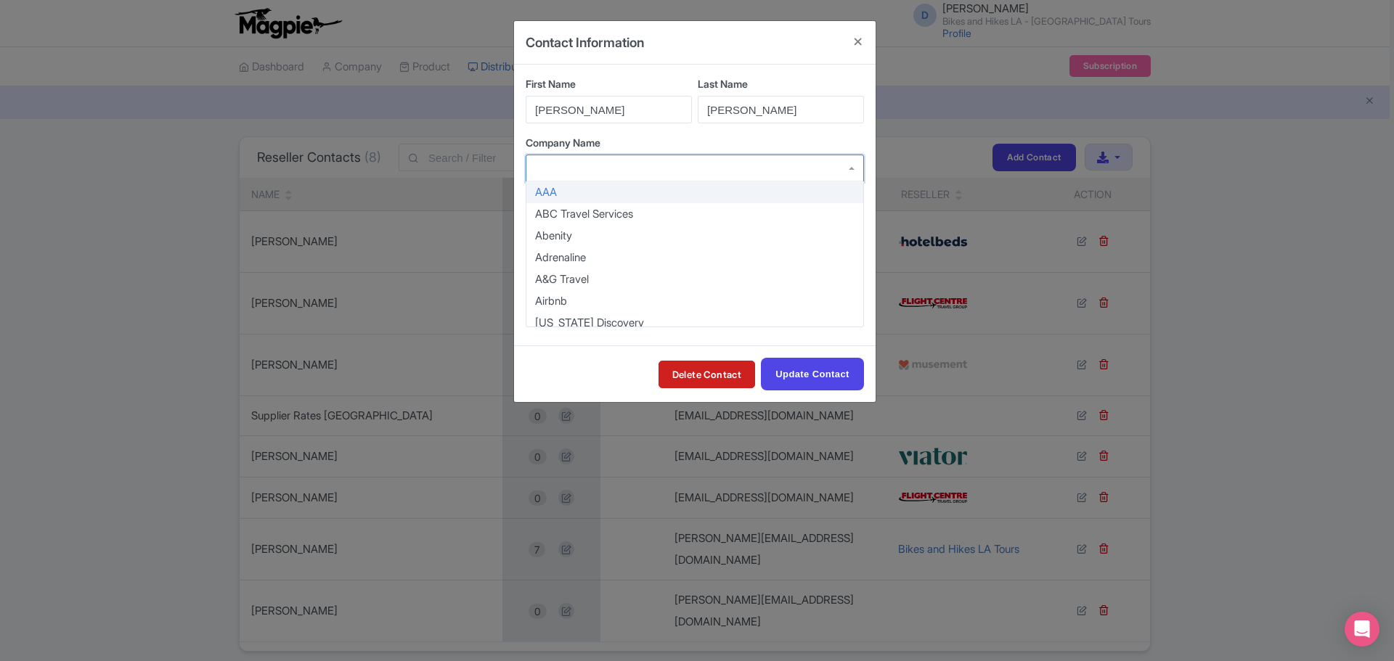
click at [791, 166] on div at bounding box center [695, 169] width 338 height 28
type input "little"
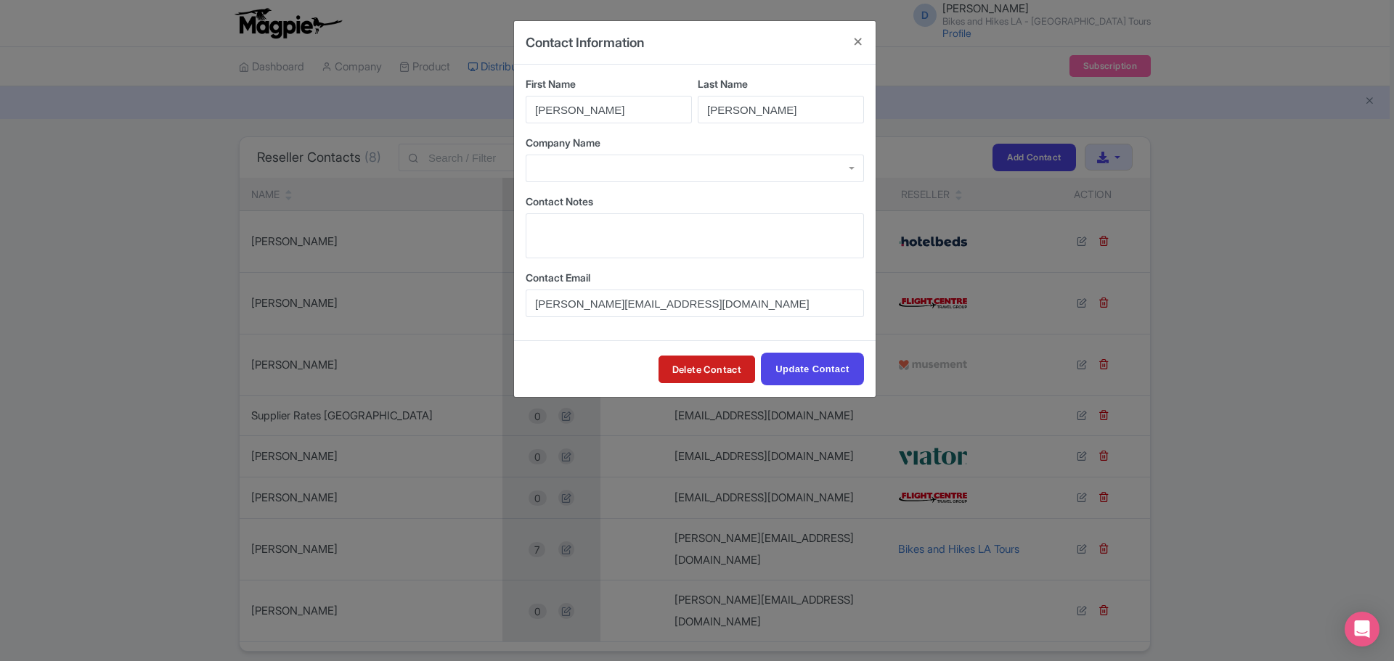
click at [558, 165] on div at bounding box center [695, 169] width 338 height 28
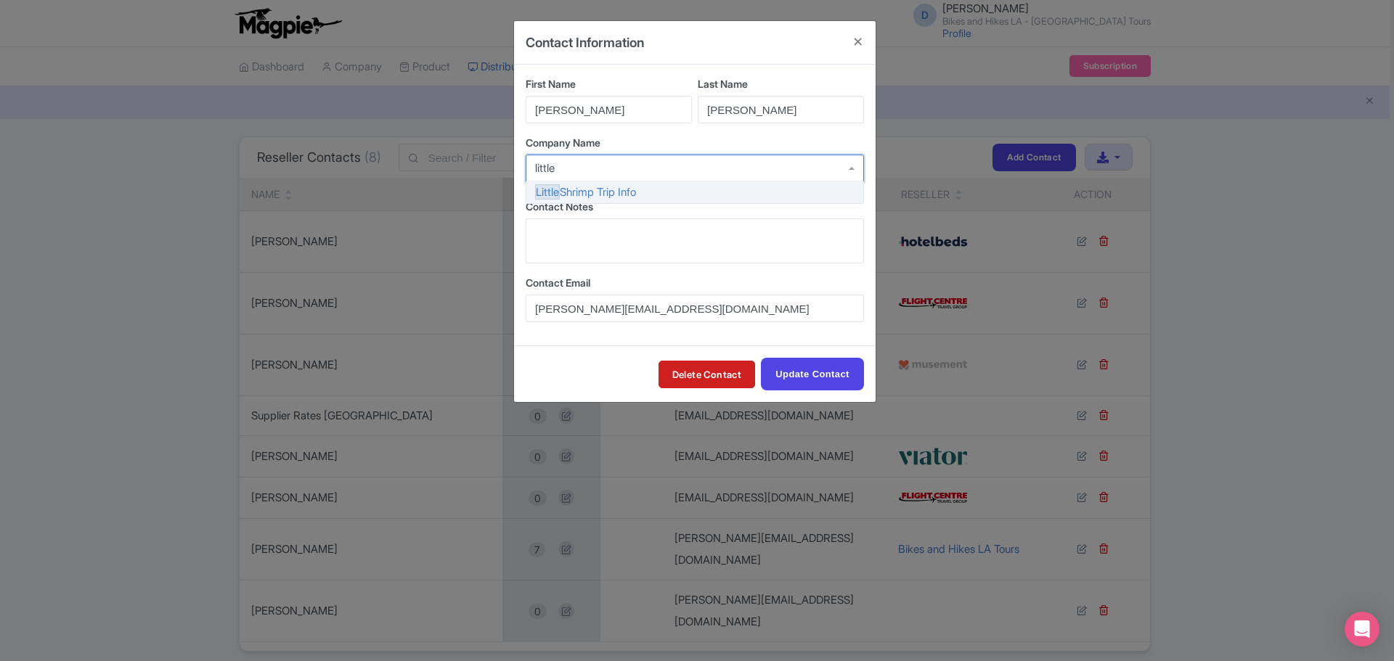
type input "little"
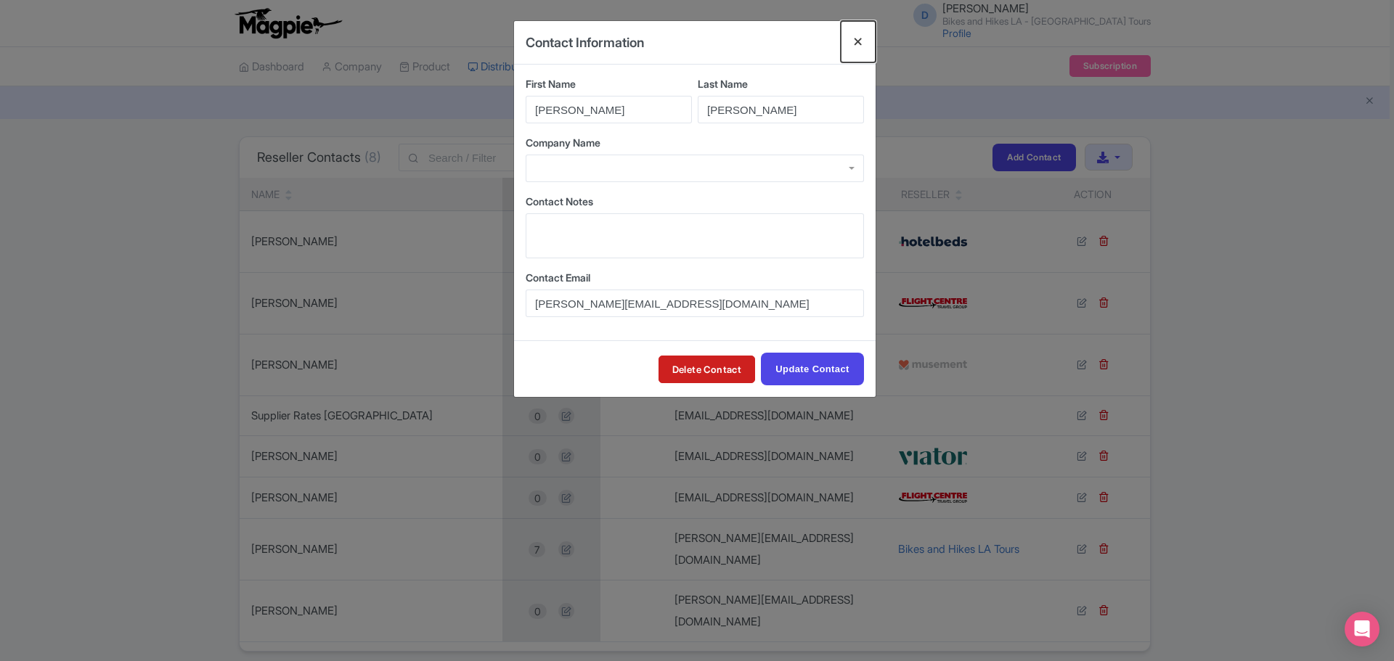
click at [859, 42] on button "Close" at bounding box center [858, 41] width 35 height 41
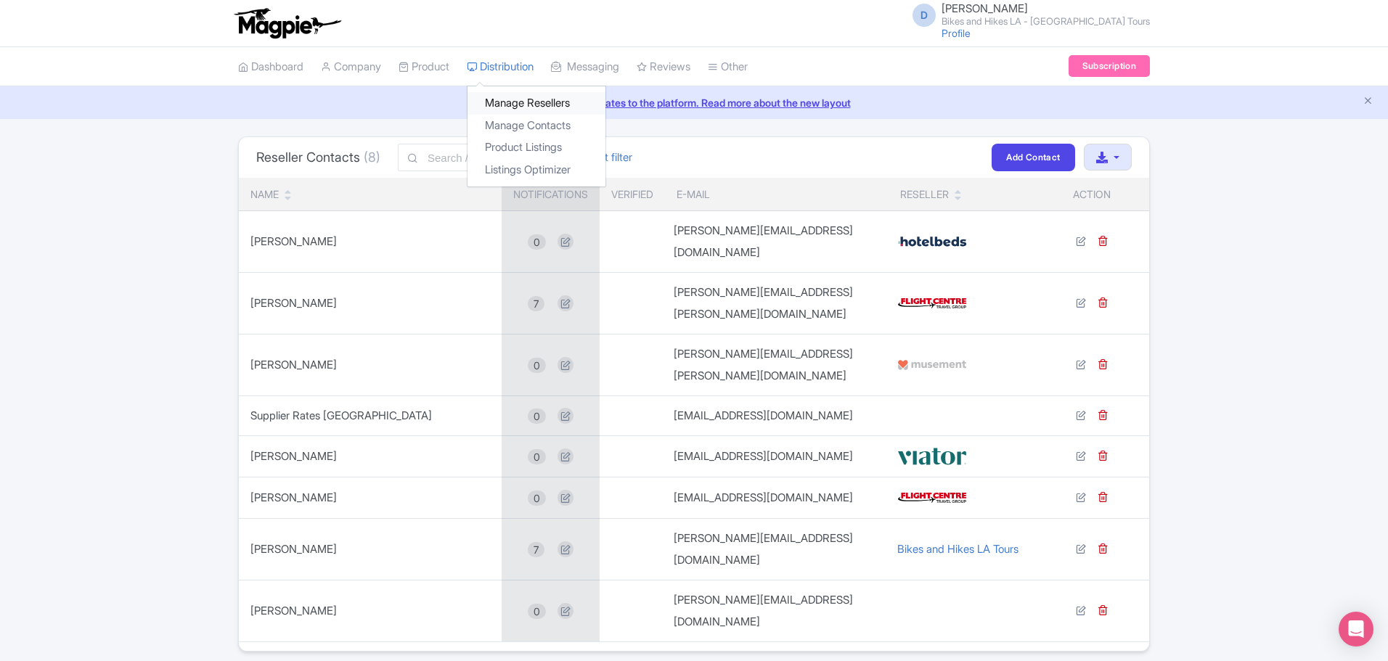
click at [523, 106] on link "Manage Resellers" at bounding box center [537, 103] width 138 height 23
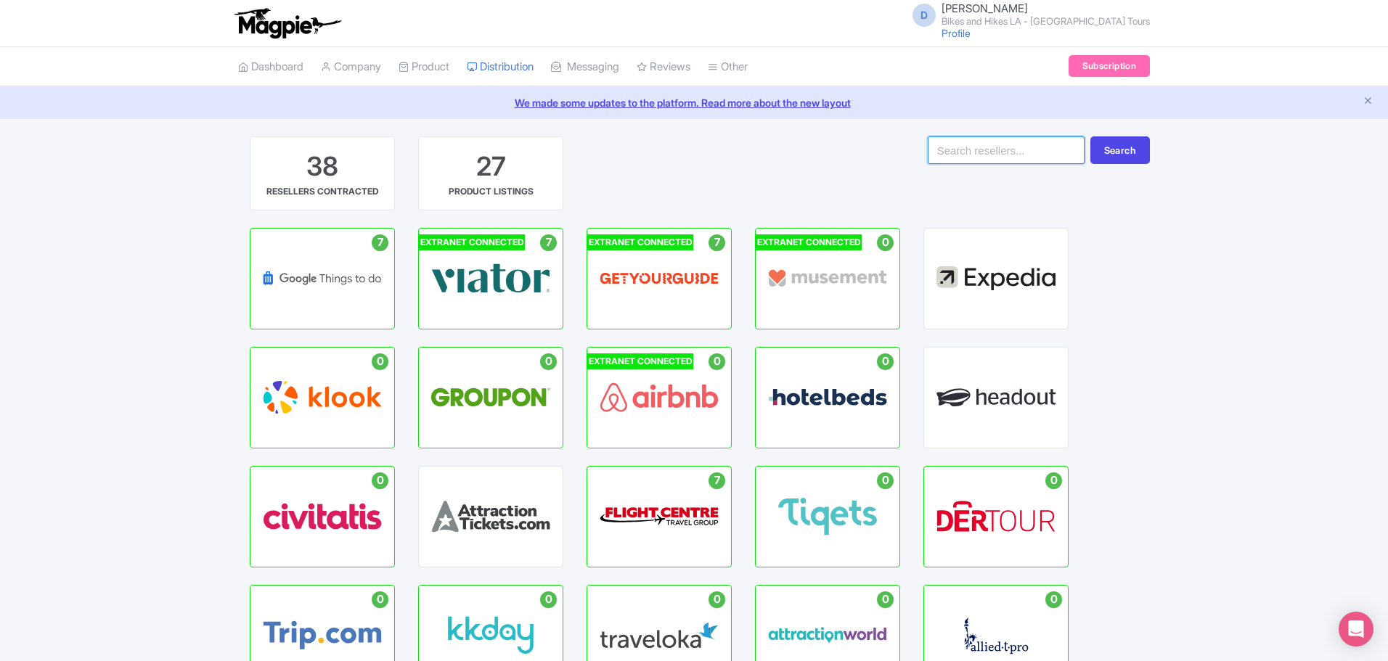
click at [1008, 158] on input "search" at bounding box center [1006, 150] width 157 height 28
type input "little travel"
click at [1157, 155] on div "38 RESELLERS CONTRACTED 27 PRODUCT LISTINGS little travel Search 7 Active Listi…" at bounding box center [693, 539] width 929 height 806
click at [1136, 156] on button "Search" at bounding box center [1120, 150] width 60 height 28
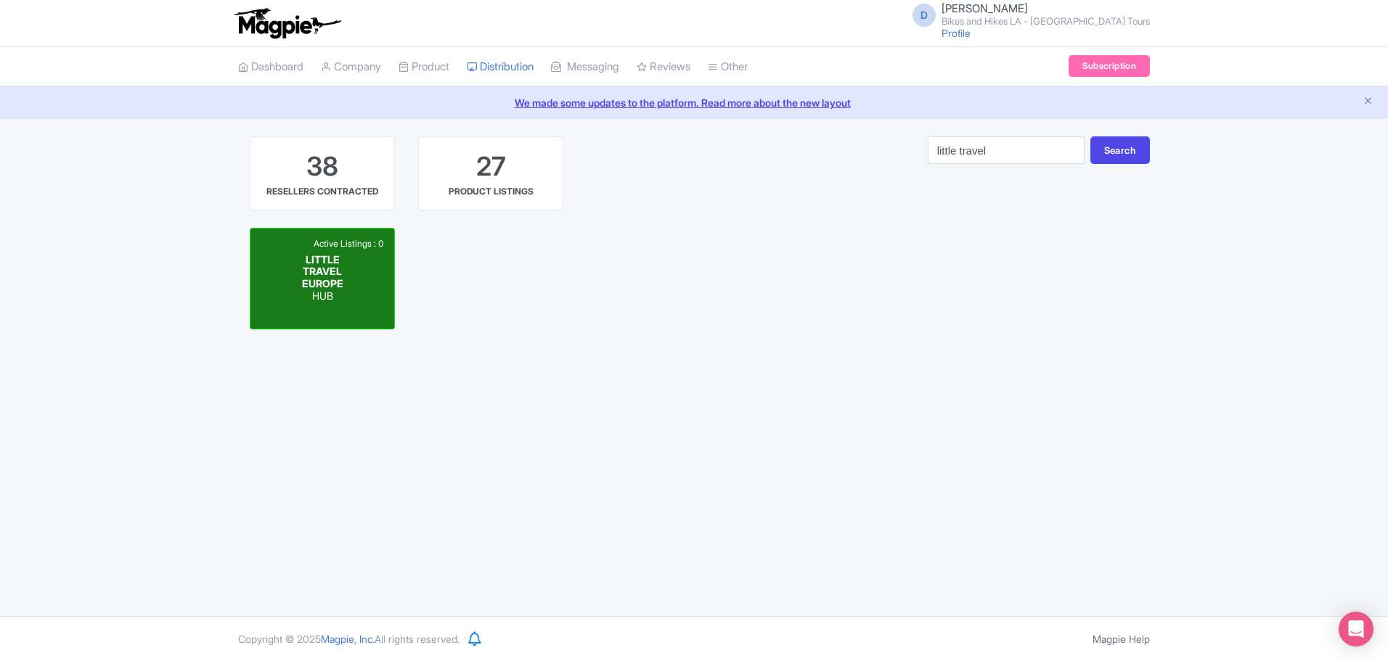
click at [354, 274] on div "LITTLE TRAVEL EUROPE HUB" at bounding box center [323, 278] width 72 height 49
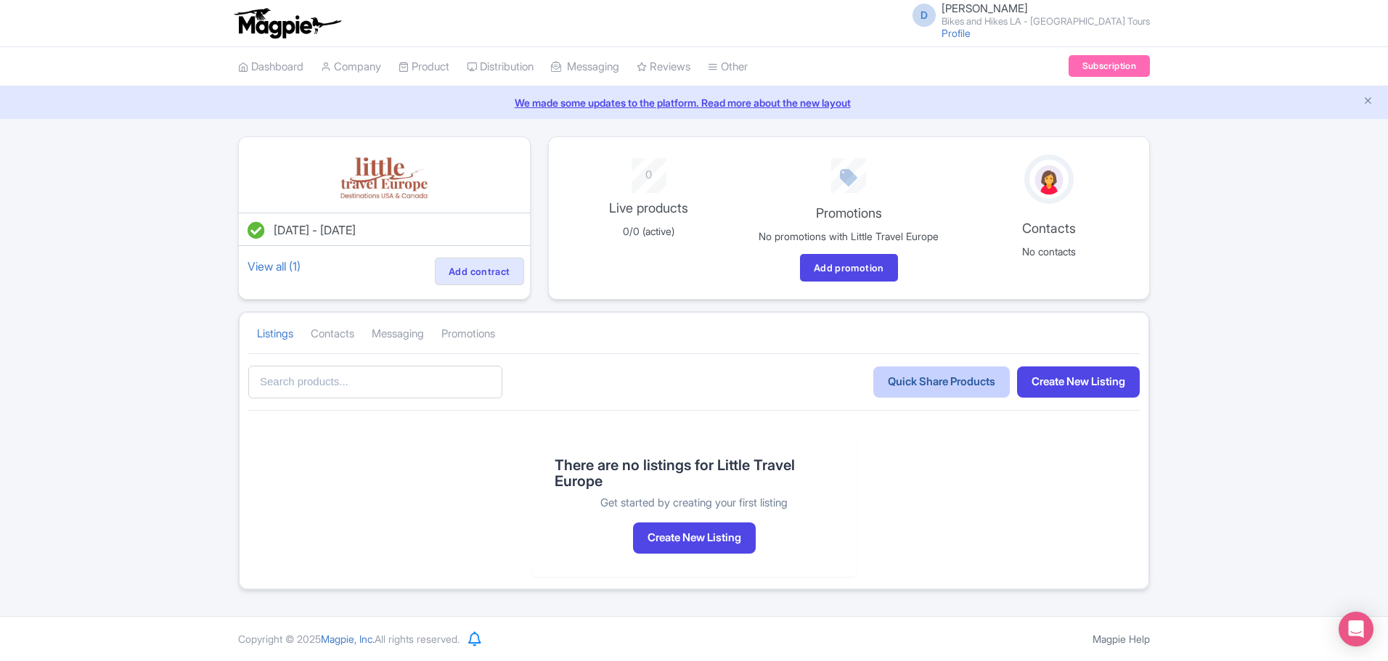
click at [893, 398] on link "Quick Share Products" at bounding box center [941, 382] width 136 height 31
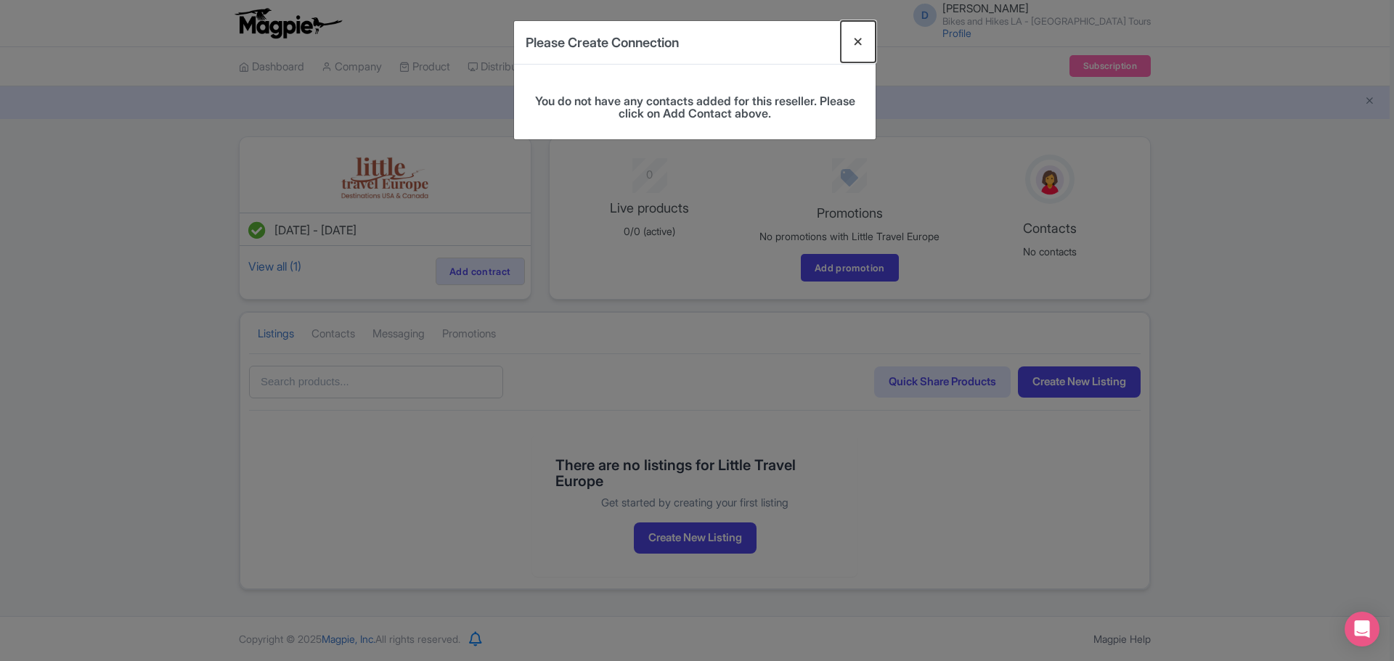
click at [856, 39] on button "Close" at bounding box center [858, 41] width 35 height 41
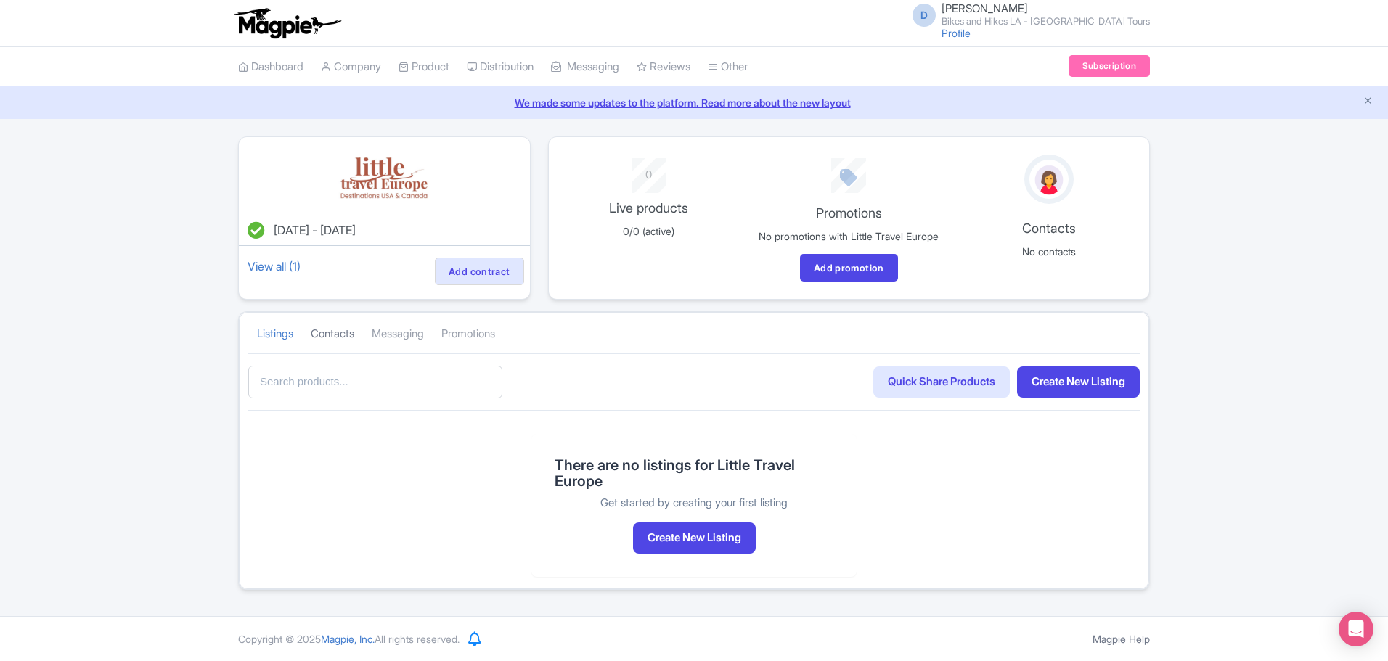
click at [343, 349] on link "Contacts" at bounding box center [333, 334] width 44 height 40
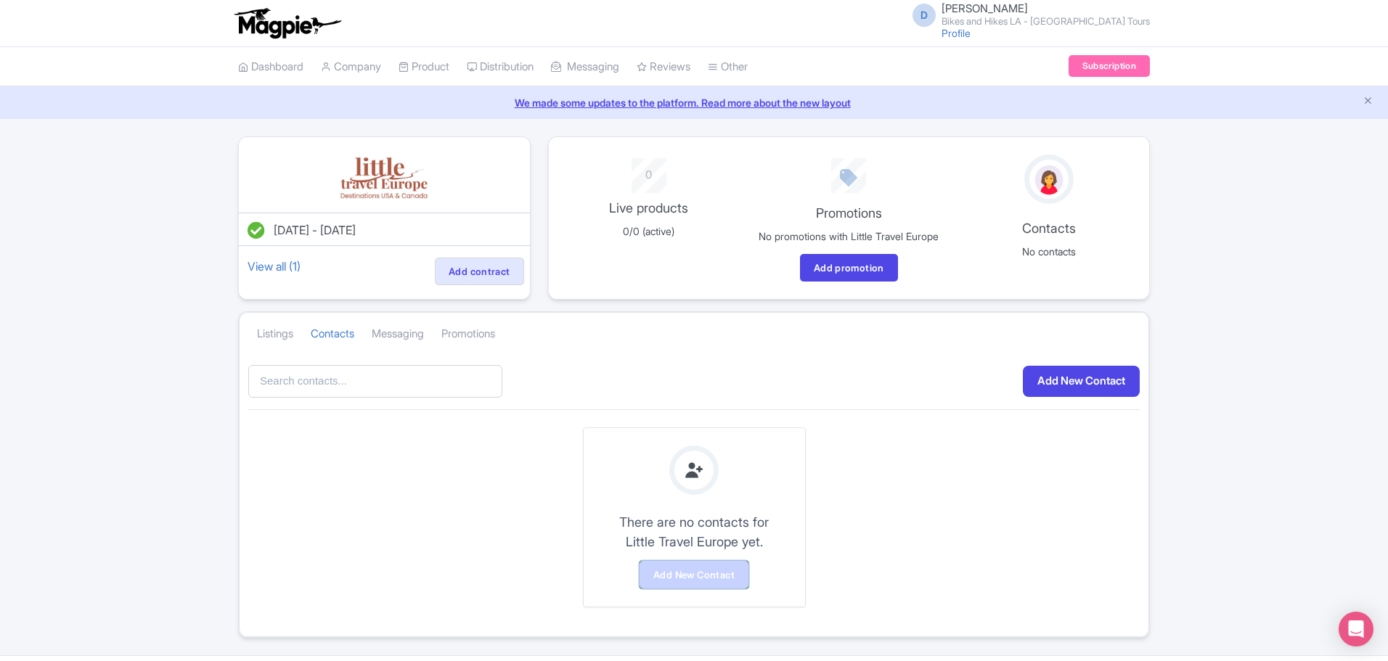
click at [700, 581] on link "Add New Contact" at bounding box center [694, 575] width 109 height 28
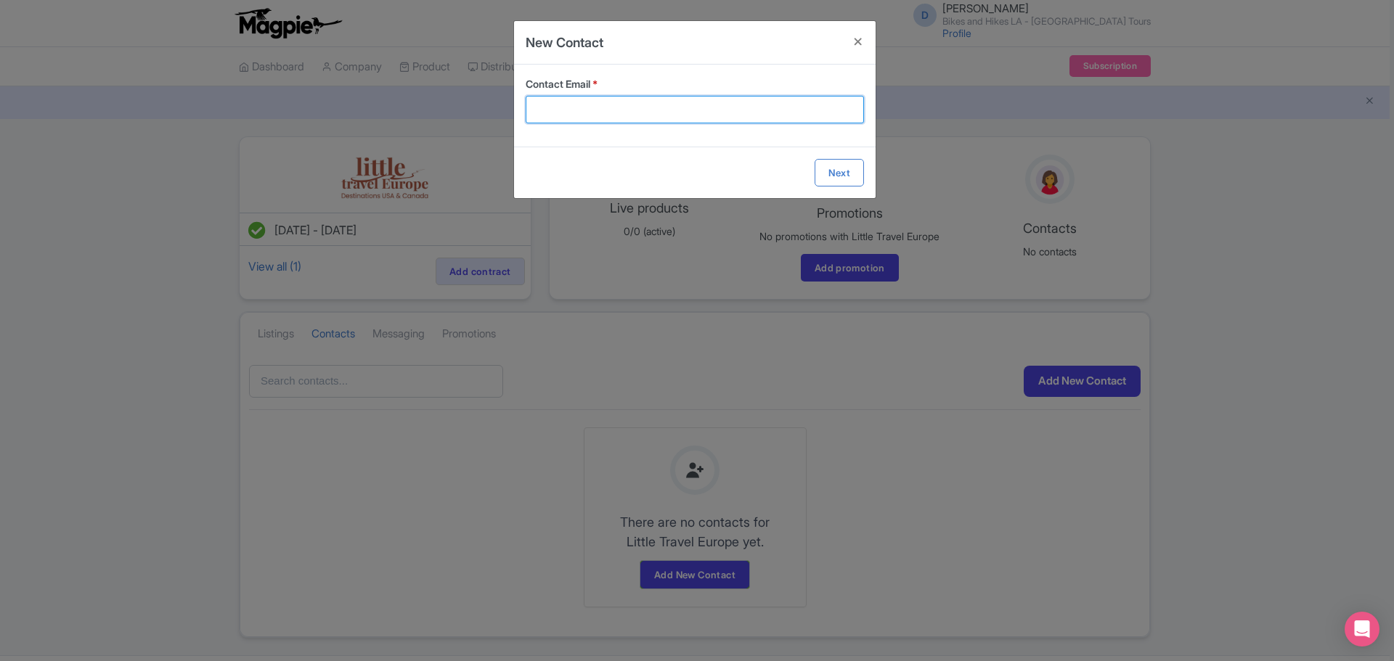
click at [751, 112] on input "Contact Email *" at bounding box center [695, 110] width 338 height 28
click at [858, 33] on button "Close" at bounding box center [858, 41] width 35 height 41
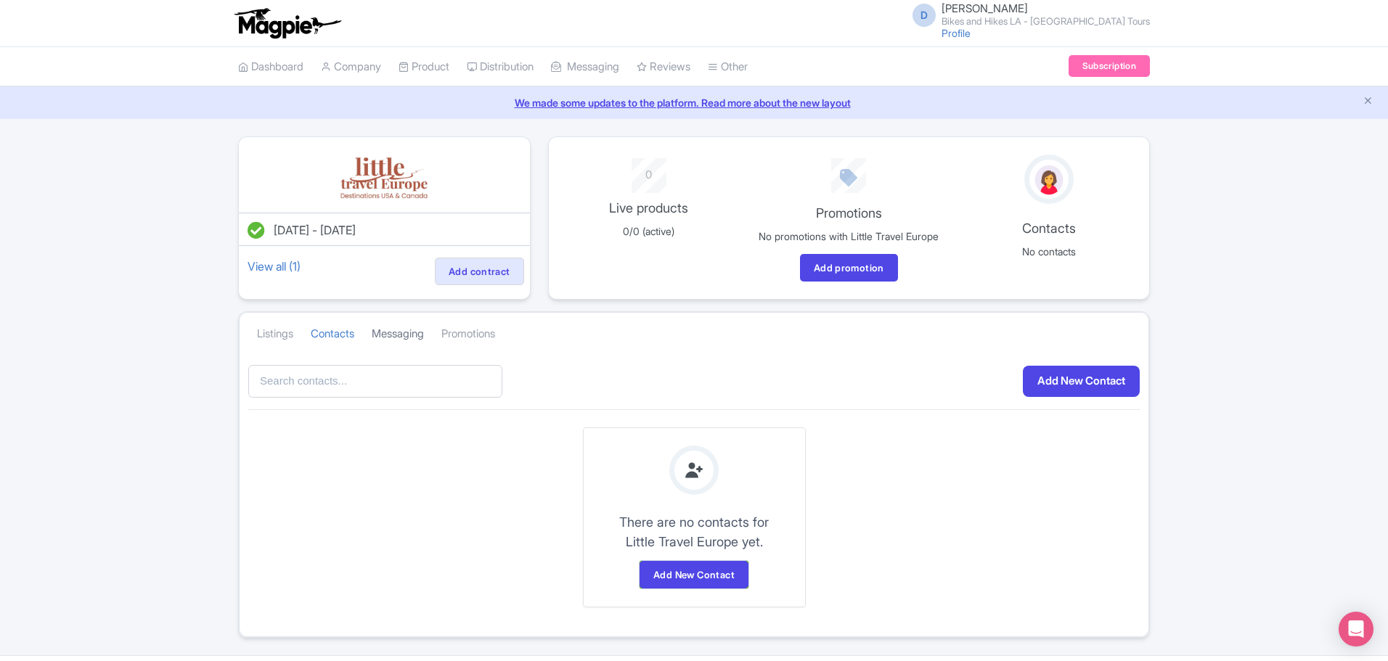
click at [411, 346] on link "Messaging" at bounding box center [398, 334] width 52 height 40
click at [475, 350] on link "Promotions" at bounding box center [468, 334] width 54 height 40
click at [328, 346] on link "Contacts" at bounding box center [333, 334] width 44 height 40
click at [282, 345] on link "Listings" at bounding box center [275, 334] width 36 height 40
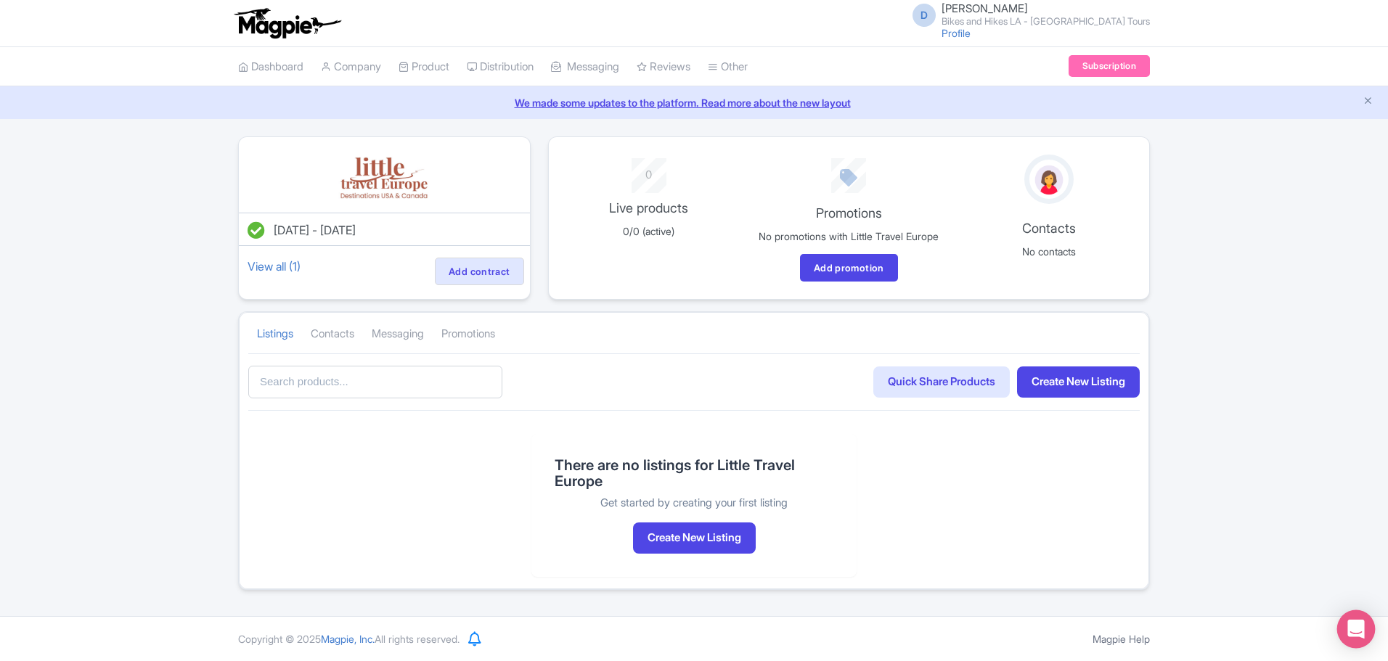
click at [1362, 623] on icon "Open Intercom Messenger" at bounding box center [1355, 629] width 17 height 19
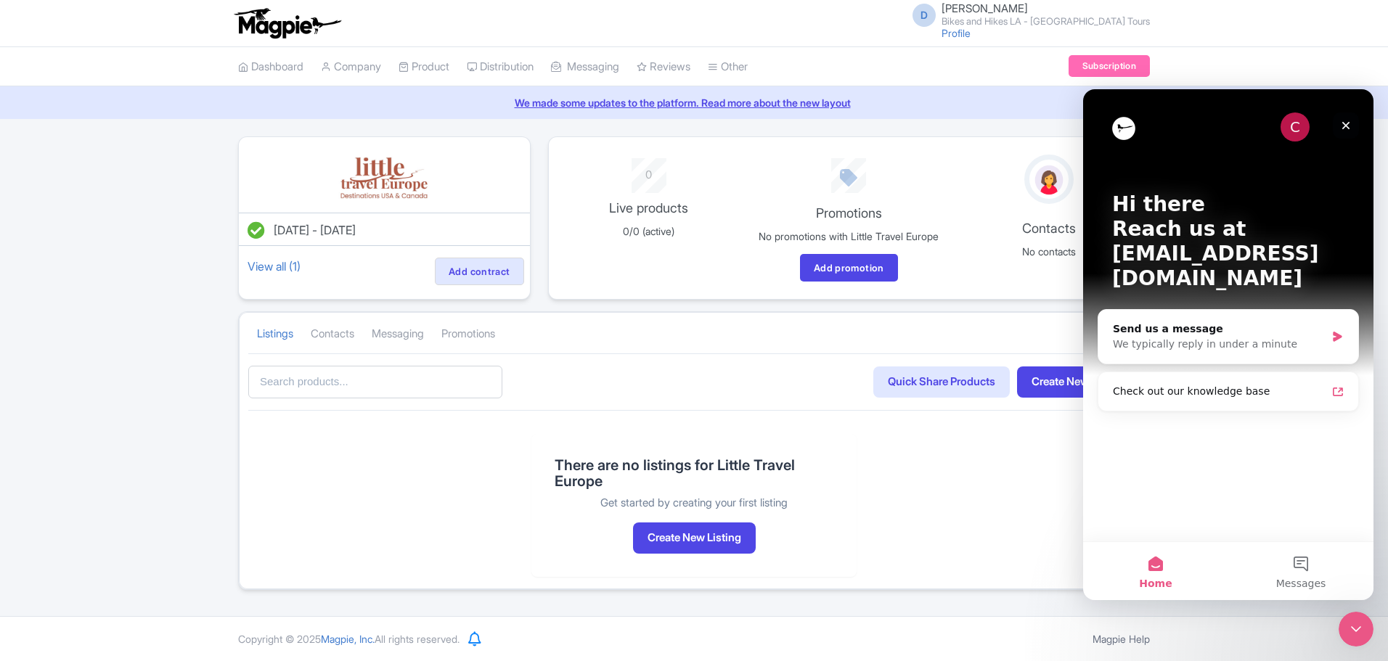
click at [1346, 122] on icon "Close" at bounding box center [1346, 126] width 12 height 12
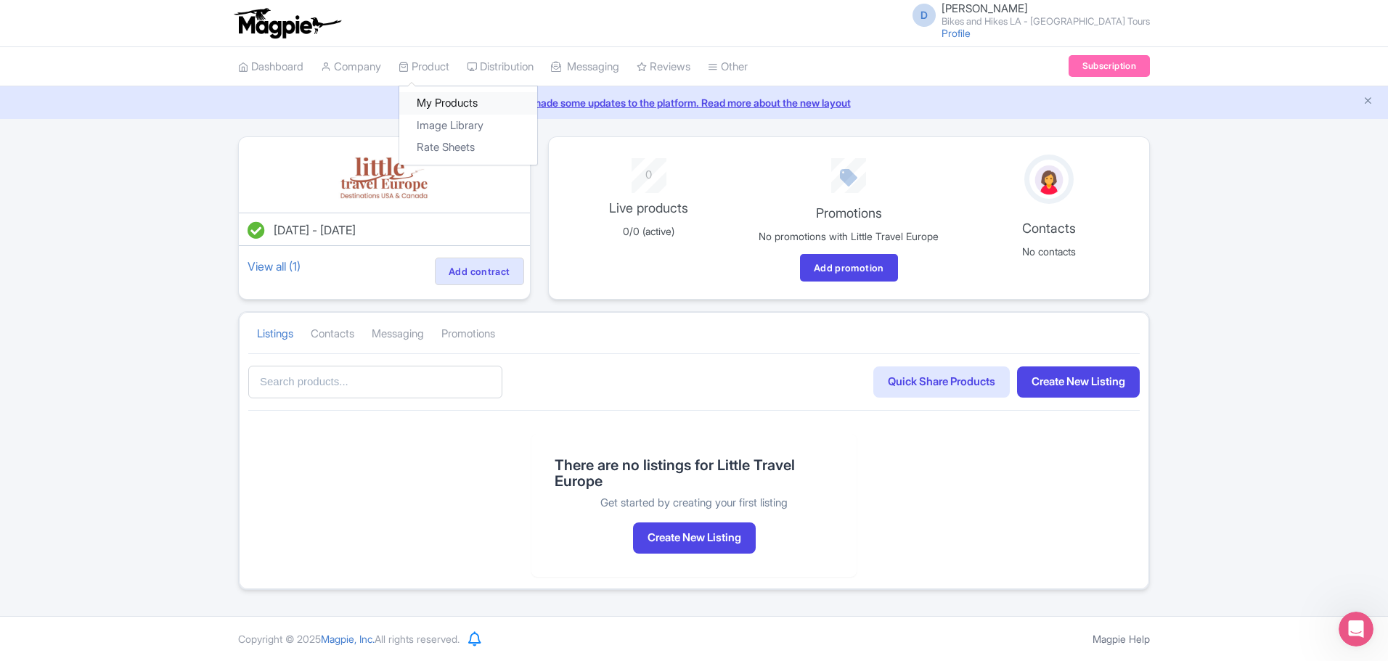
click at [441, 102] on link "My Products" at bounding box center [468, 103] width 138 height 23
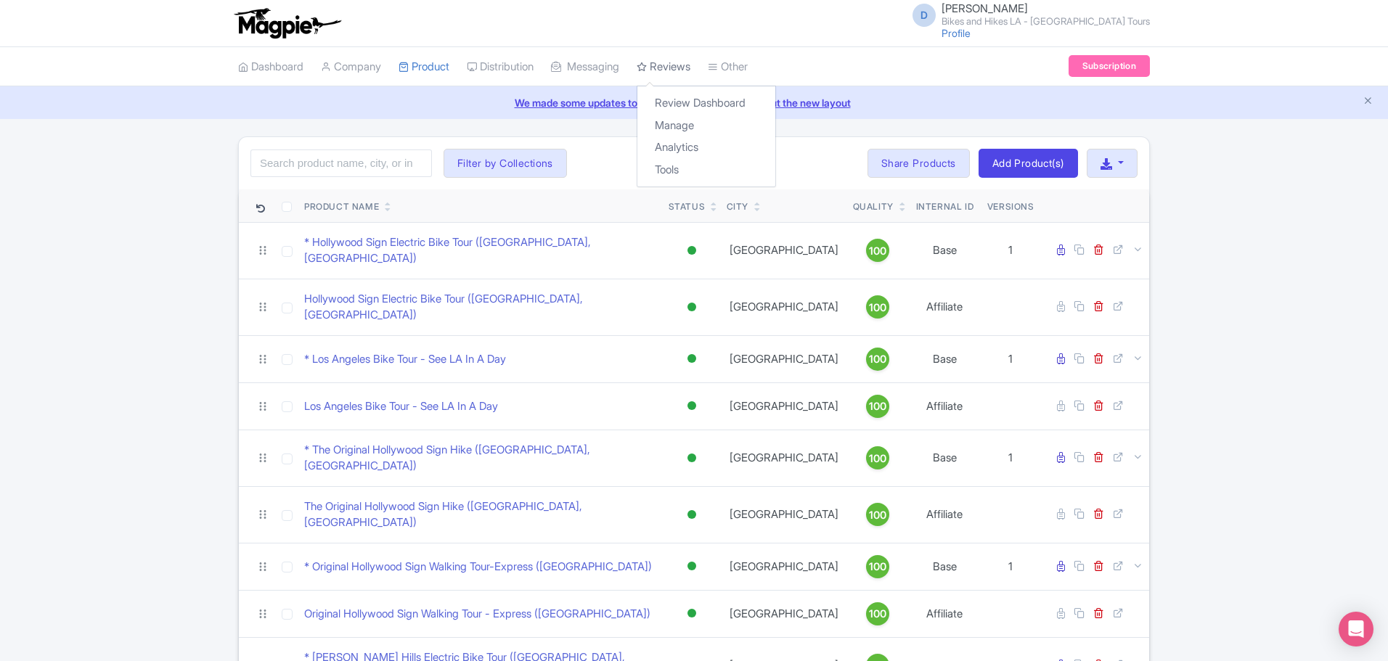
click at [690, 64] on link "Reviews" at bounding box center [664, 67] width 54 height 40
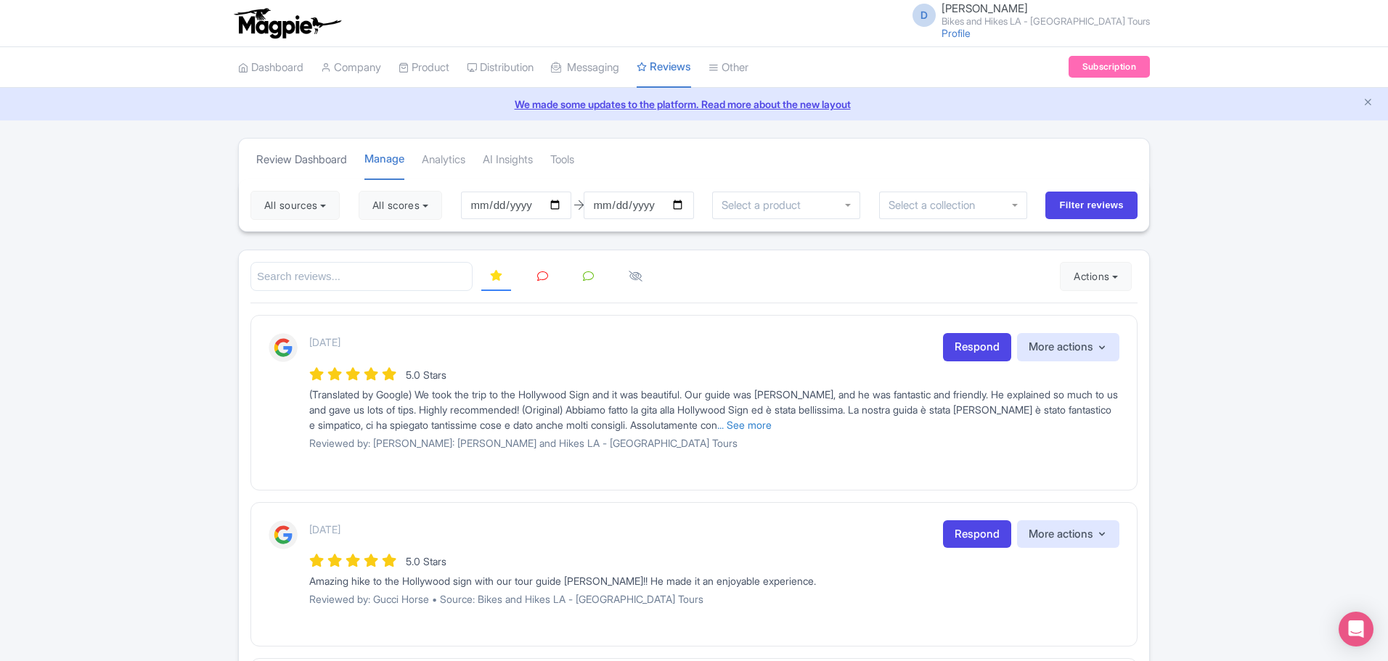
click at [276, 156] on link "Review Dashboard" at bounding box center [301, 160] width 91 height 40
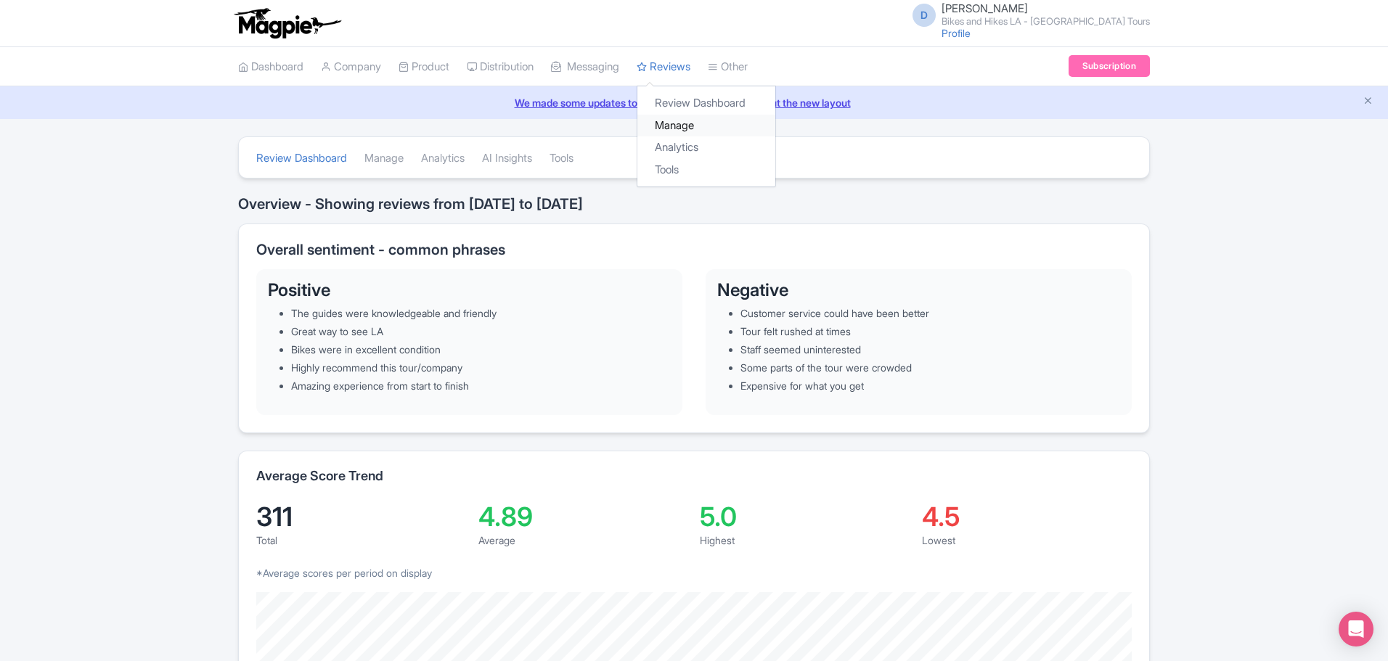
click at [698, 127] on link "Manage" at bounding box center [706, 126] width 138 height 23
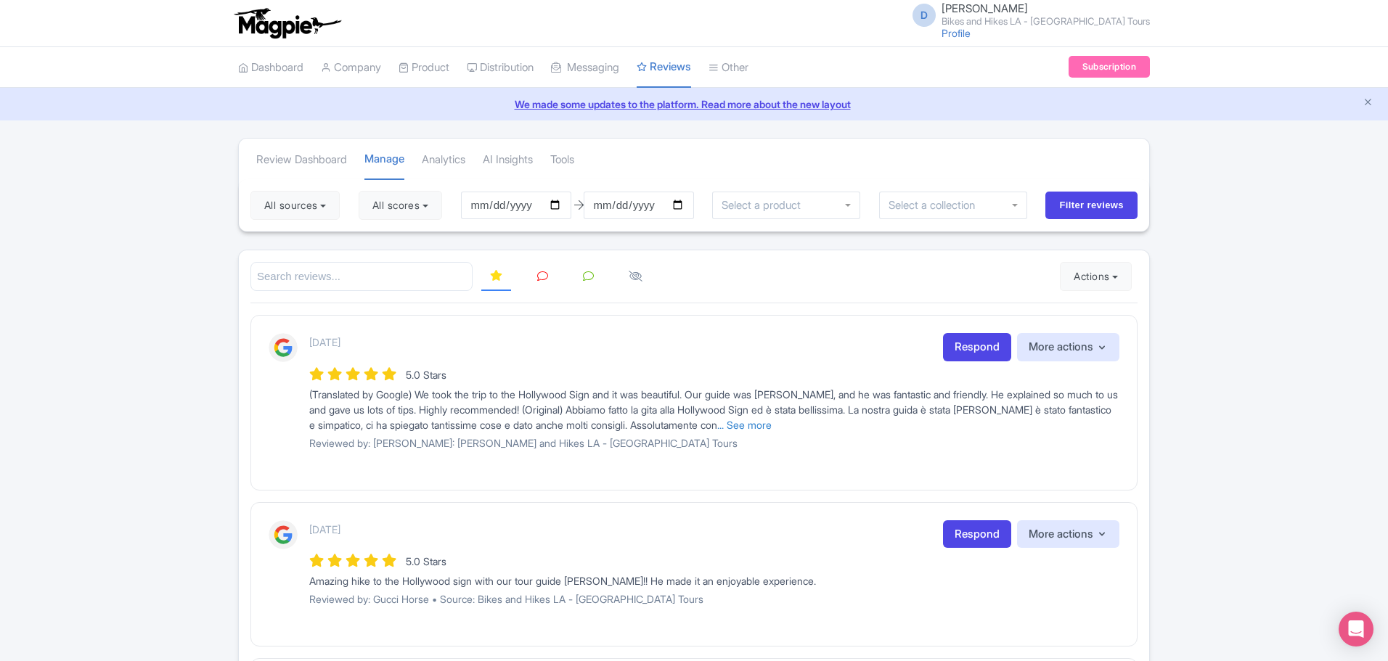
click at [833, 205] on div at bounding box center [786, 206] width 148 height 28
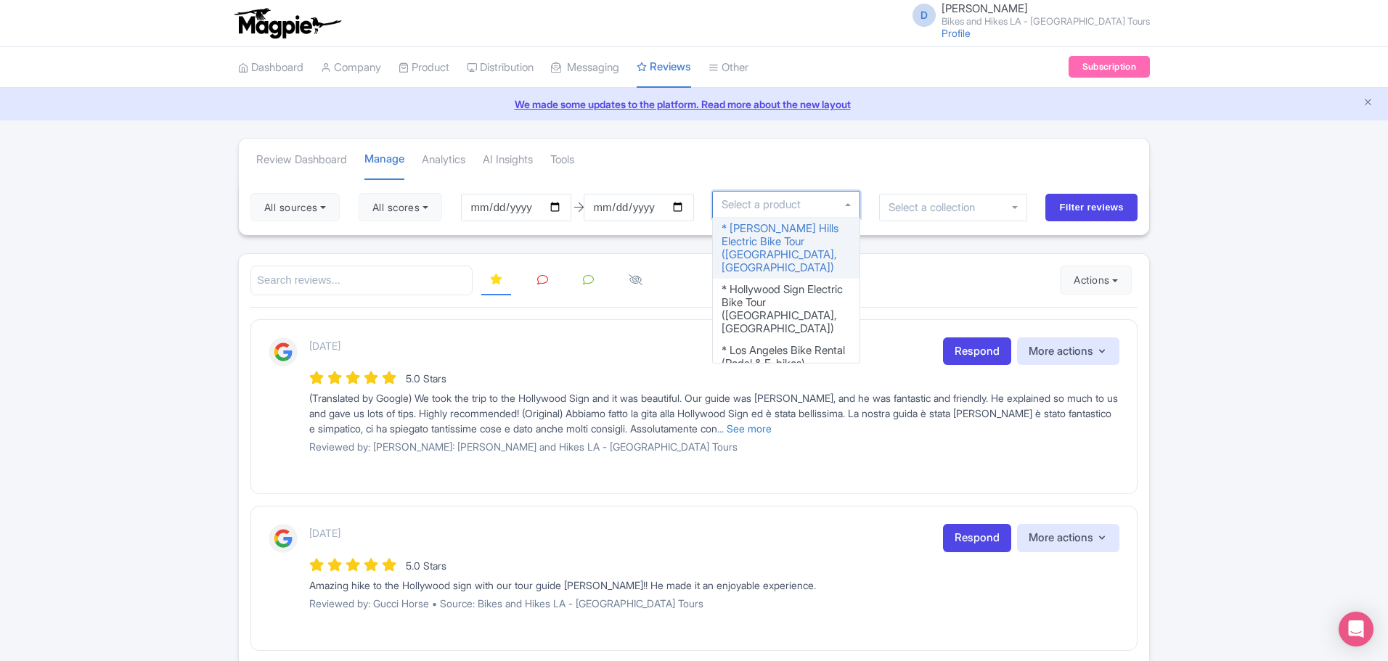
click at [950, 204] on input "select-one" at bounding box center [937, 207] width 97 height 13
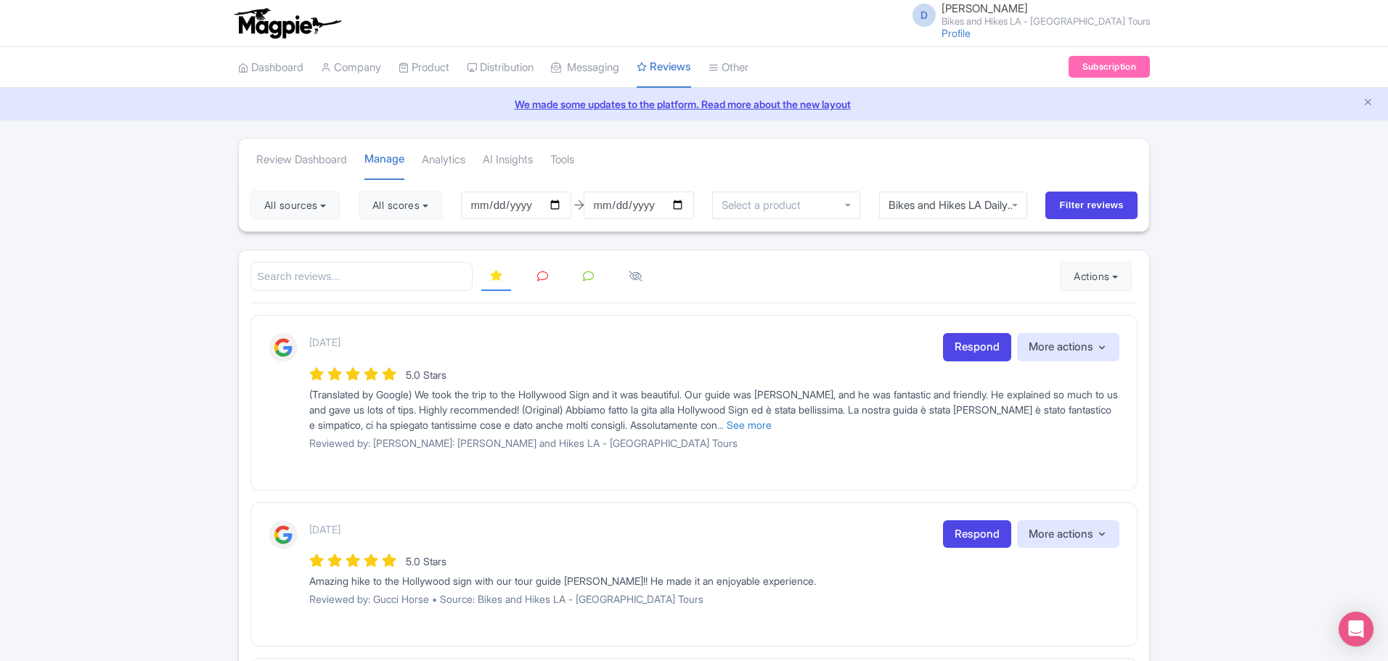
click at [1117, 277] on button "Actions" at bounding box center [1096, 276] width 72 height 29
click at [1121, 306] on link "Import new reviews" at bounding box center [1146, 313] width 171 height 28
click at [513, 100] on link "Manage Resellers" at bounding box center [537, 104] width 138 height 23
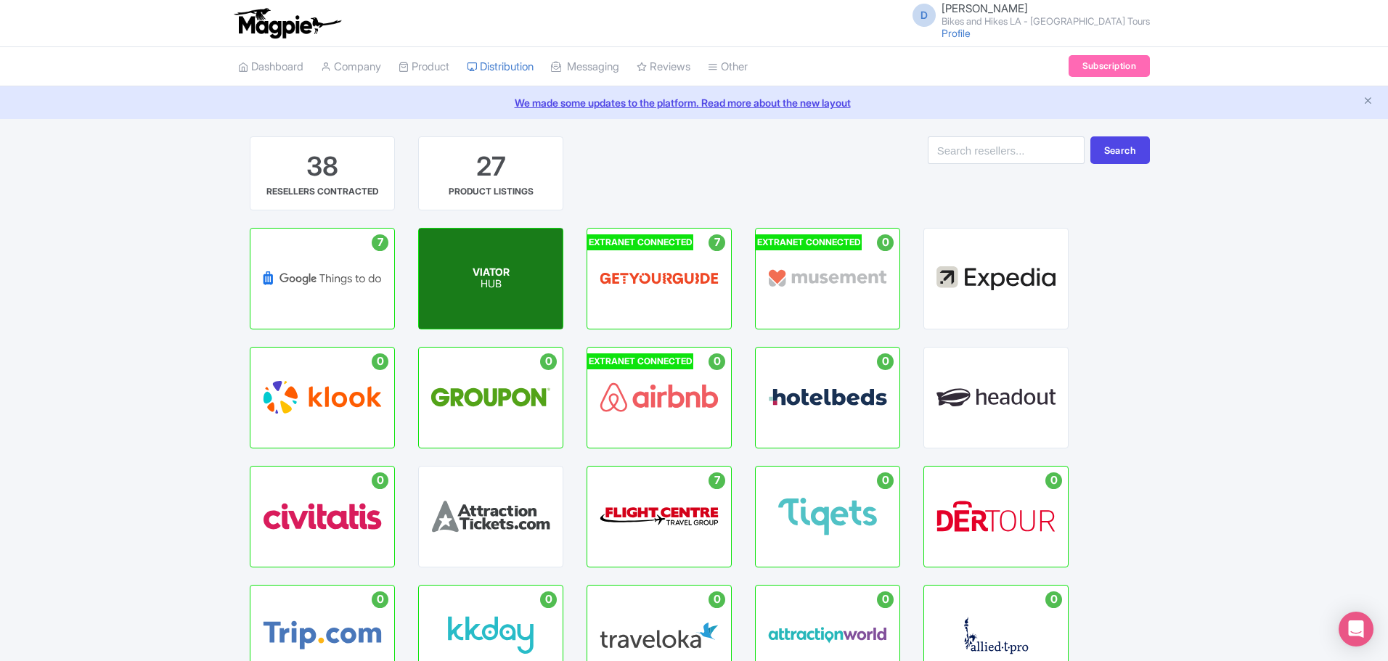
click at [500, 297] on div "VIATOR HUB" at bounding box center [491, 279] width 144 height 100
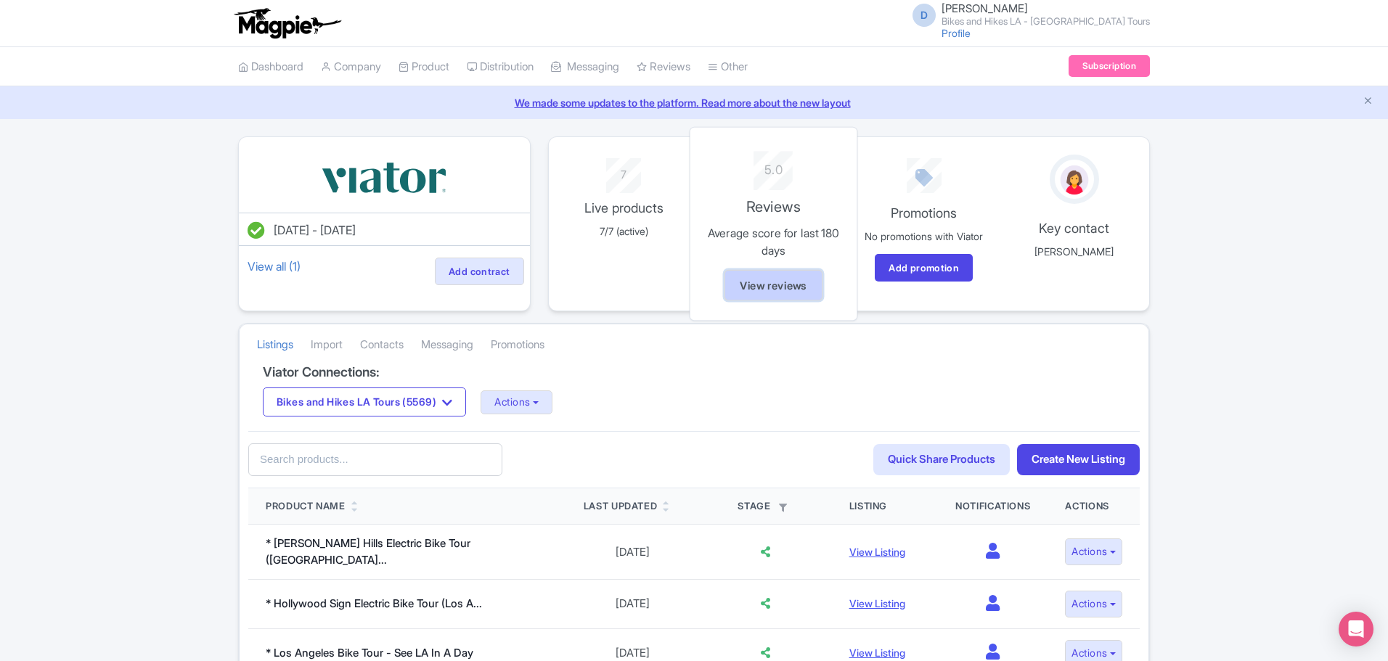
click at [758, 293] on link "View reviews" at bounding box center [774, 284] width 98 height 31
click at [323, 341] on link "Import" at bounding box center [327, 344] width 32 height 40
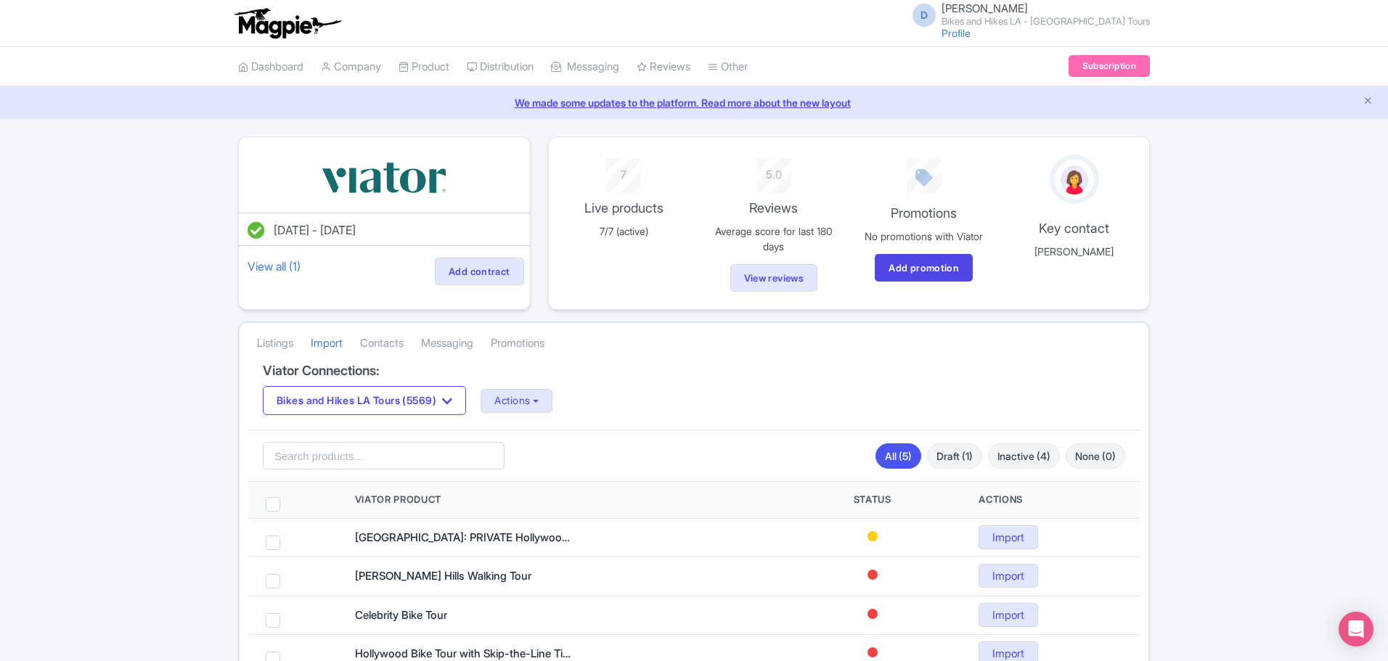
click at [738, 356] on div "Listings [GEOGRAPHIC_DATA] Contacts Messaging Promotions" at bounding box center [694, 343] width 909 height 41
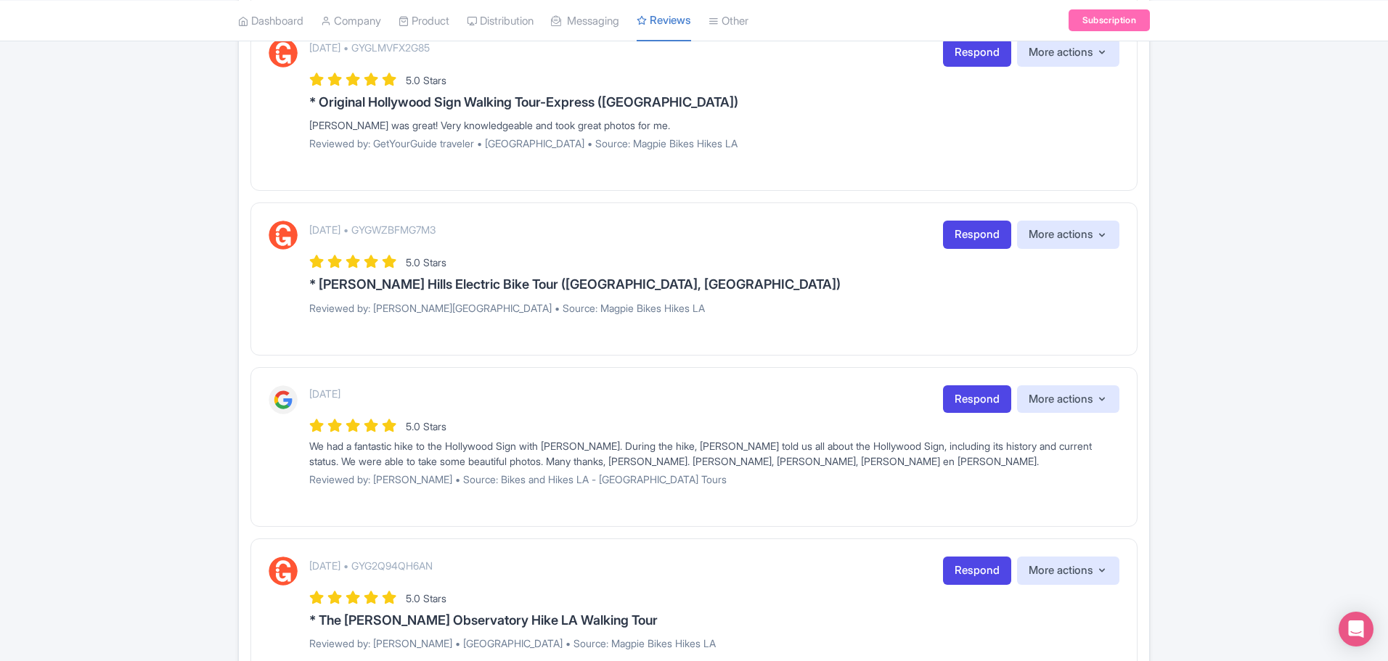
scroll to position [871, 0]
